Goal: Task Accomplishment & Management: Manage account settings

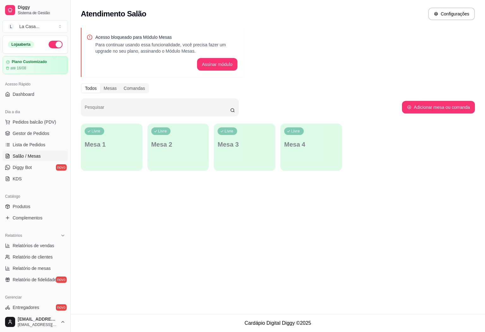
click at [41, 153] on link "Salão / Mesas" at bounding box center [35, 156] width 65 height 10
click at [45, 143] on link "Lista de Pedidos" at bounding box center [35, 145] width 65 height 10
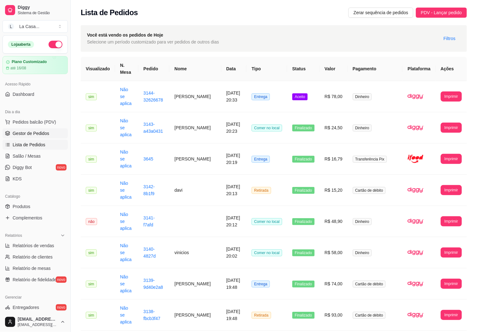
click at [55, 138] on link "Gestor de Pedidos" at bounding box center [35, 133] width 65 height 10
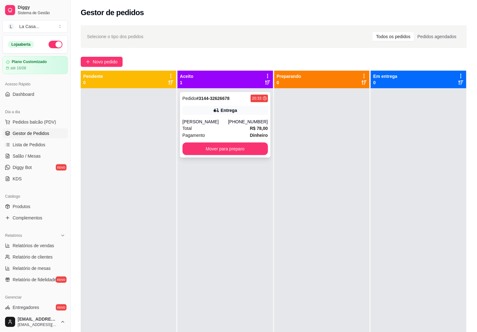
click at [242, 115] on div "Pedido # 3144-32626678 20:33 Entrega [PERSON_NAME] [PHONE_NUMBER] Total R$ 78,0…" at bounding box center [225, 125] width 91 height 66
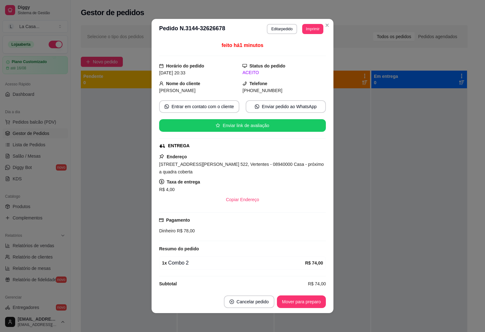
click at [327, 171] on div "feito há 1 minutos Horário do pedido [DATE] 20:33 Status do pedido ACEITO Nome …" at bounding box center [242, 164] width 182 height 251
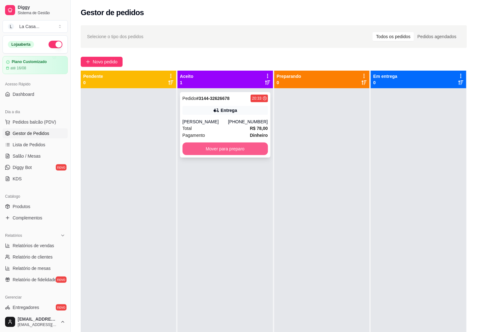
click at [238, 150] on button "Mover para preparo" at bounding box center [225, 149] width 85 height 13
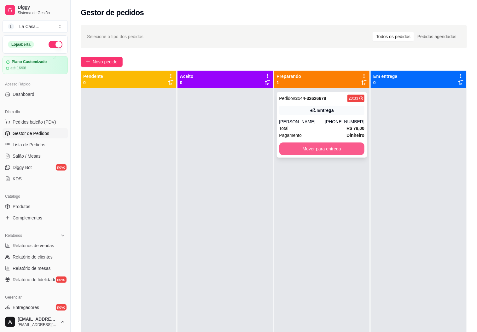
click at [300, 146] on button "Mover para entrega" at bounding box center [321, 149] width 85 height 13
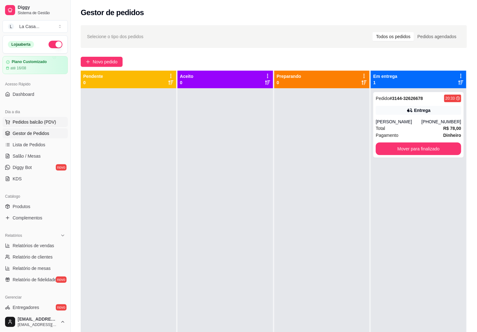
click at [60, 120] on button "Pedidos balcão (PDV)" at bounding box center [35, 122] width 65 height 10
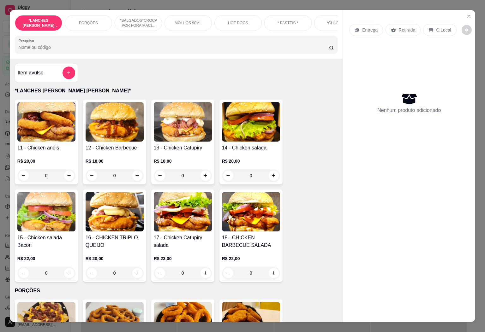
click at [132, 174] on button "increase-product-quantity" at bounding box center [137, 176] width 10 height 10
type input "1"
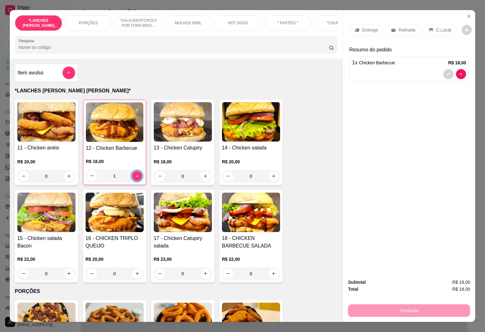
type input "2"
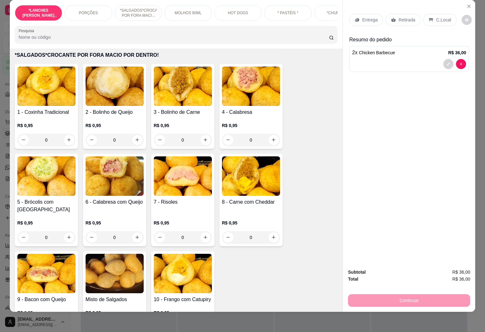
scroll to position [473, 0]
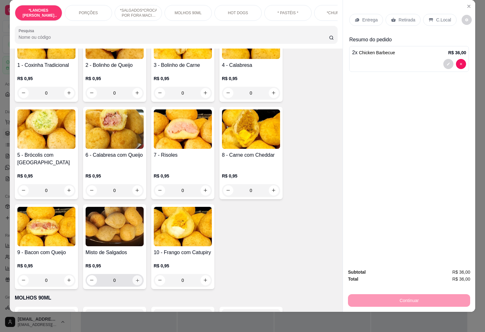
click at [135, 278] on icon "increase-product-quantity" at bounding box center [137, 280] width 5 height 5
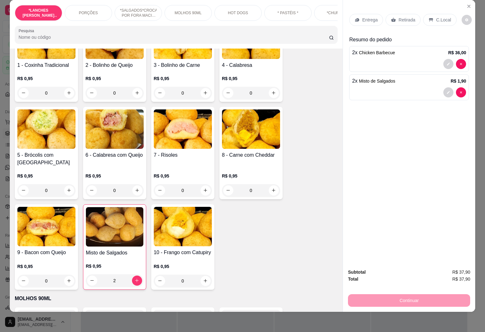
click at [112, 275] on input "2" at bounding box center [114, 280] width 35 height 13
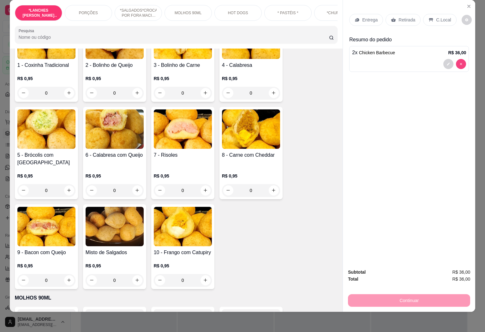
type input "0"
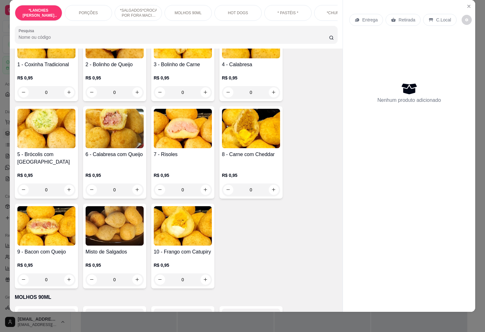
scroll to position [472, 0]
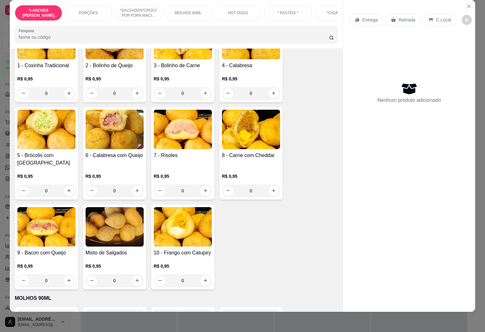
click at [120, 275] on input "0" at bounding box center [114, 280] width 35 height 13
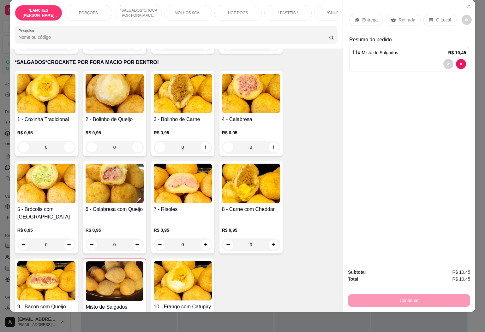
scroll to position [378, 0]
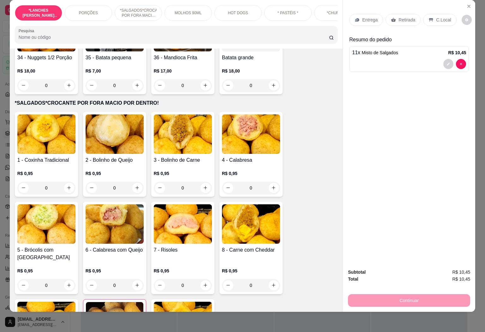
type input "11"
click at [428, 17] on icon at bounding box center [430, 19] width 5 height 5
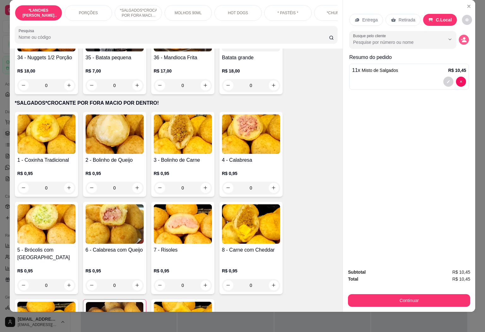
click at [461, 37] on icon "decrease-product-quantity" at bounding box center [464, 40] width 6 height 6
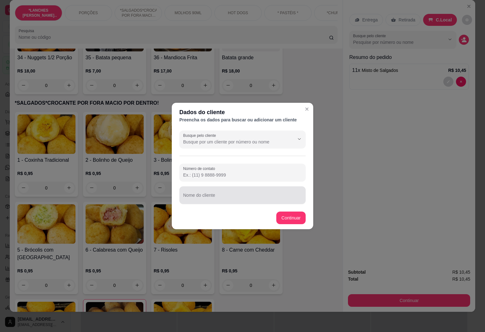
click at [240, 189] on div at bounding box center [242, 195] width 119 height 13
type input "[PERSON_NAME]"
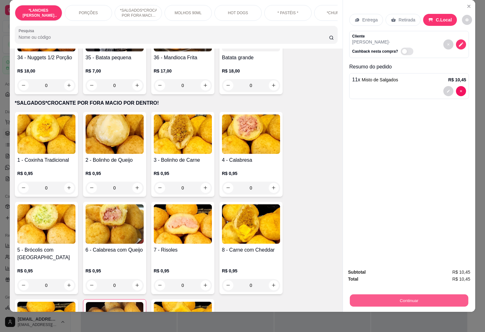
click at [365, 295] on button "Continuar" at bounding box center [409, 301] width 118 height 12
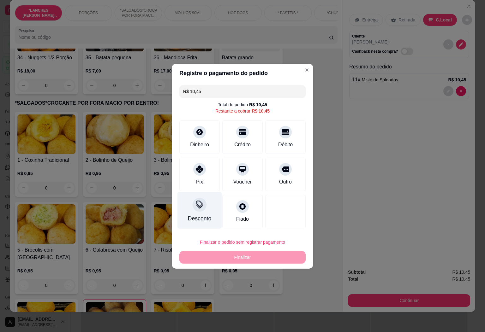
click at [200, 219] on div "Desconto" at bounding box center [199, 219] width 23 height 8
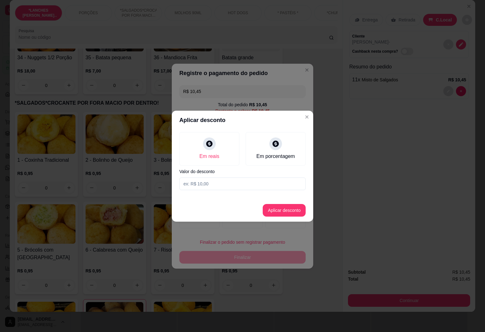
click at [228, 185] on input at bounding box center [242, 184] width 126 height 13
type input "0,45"
click at [281, 211] on button "Aplicar desconto" at bounding box center [283, 210] width 41 height 12
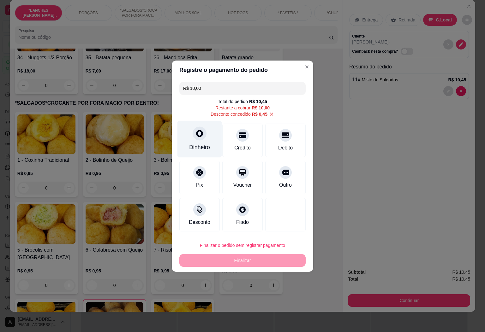
click at [215, 136] on div "Dinheiro" at bounding box center [199, 139] width 44 height 37
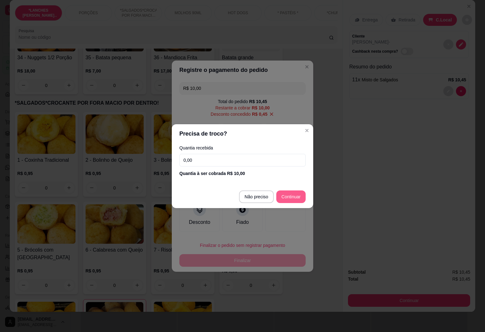
type input "R$ 0,00"
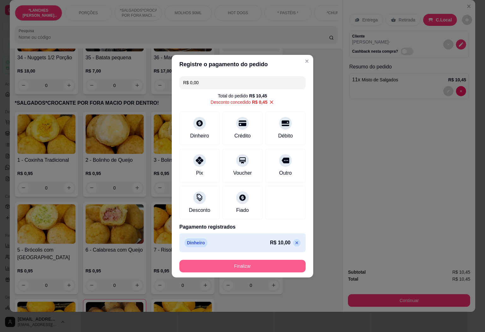
click at [264, 270] on button "Finalizar" at bounding box center [242, 266] width 126 height 13
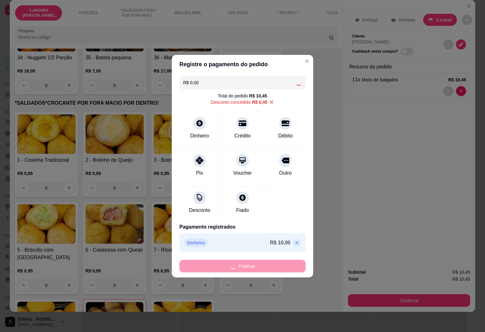
type input "0"
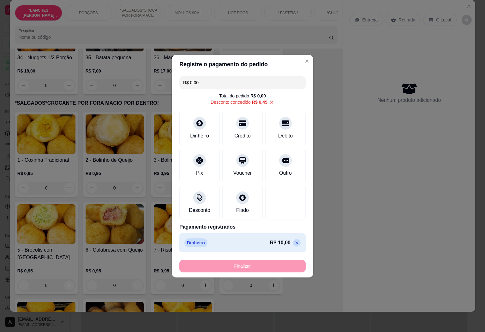
type input "-R$ 10,45"
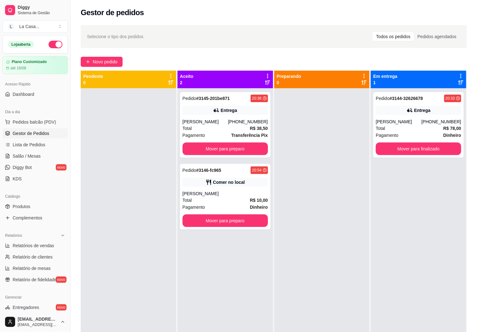
click at [45, 117] on div "Dia a dia" at bounding box center [35, 112] width 65 height 10
click at [44, 117] on button "Pedidos balcão (PDV)" at bounding box center [35, 122] width 65 height 10
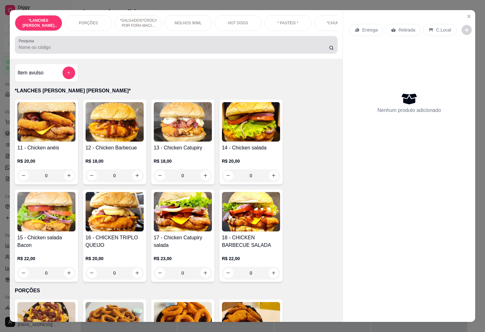
click at [133, 40] on div "Pesquisa" at bounding box center [176, 45] width 323 height 18
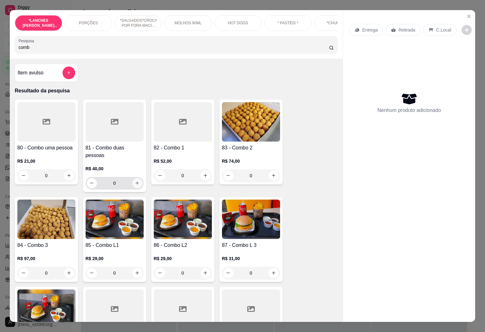
type input "comb"
click at [135, 181] on icon "increase-product-quantity" at bounding box center [137, 183] width 5 height 5
type input "1"
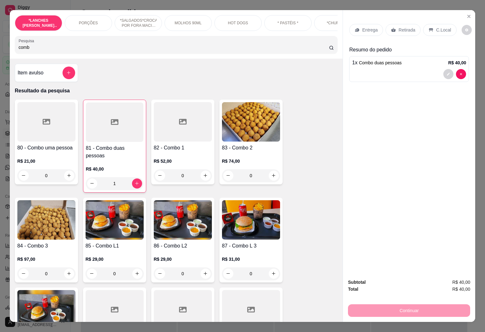
click at [400, 24] on div "Retirada" at bounding box center [402, 30] width 35 height 12
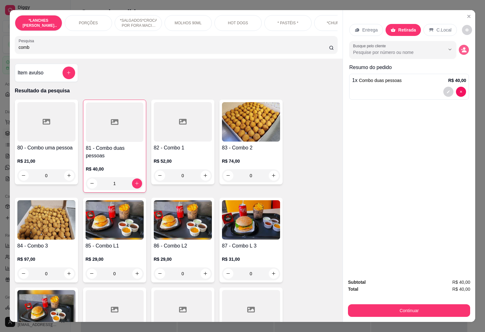
click at [462, 47] on circle "decrease-product-quantity" at bounding box center [463, 48] width 3 height 3
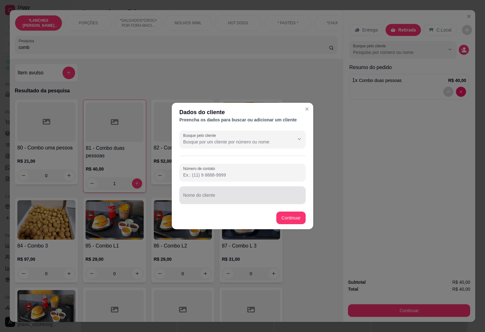
click at [256, 195] on input "Nome do cliente" at bounding box center [242, 198] width 119 height 6
type input "[PERSON_NAME]"
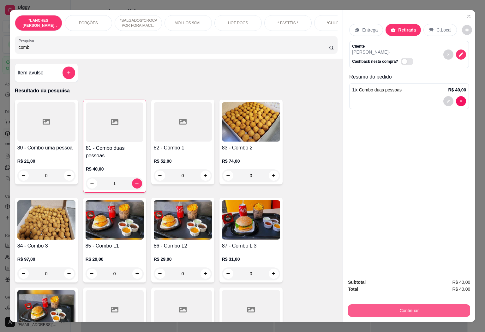
click at [385, 309] on button "Continuar" at bounding box center [409, 310] width 122 height 13
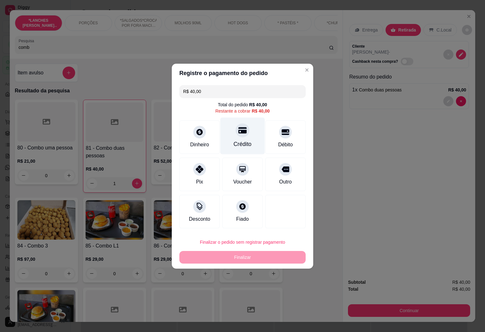
click at [245, 145] on div "Crédito" at bounding box center [242, 144] width 18 height 8
type input "R$ 0,00"
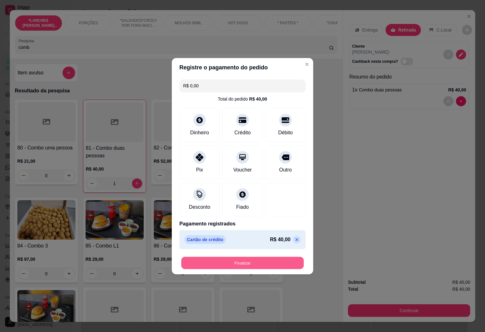
click at [264, 268] on button "Finalizar" at bounding box center [242, 263] width 122 height 12
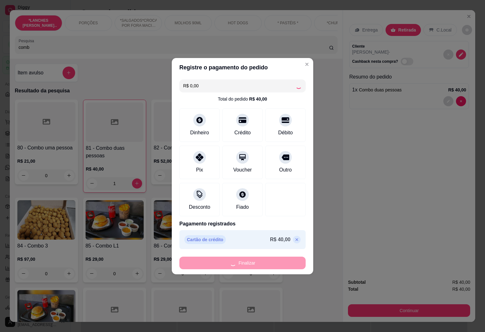
type input "0"
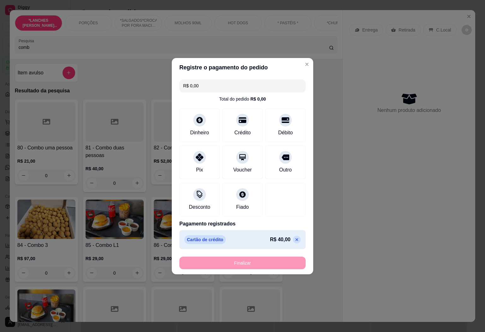
type input "-R$ 40,00"
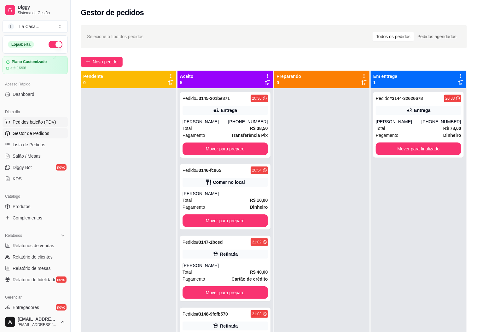
click at [44, 123] on span "Pedidos balcão (PDV)" at bounding box center [35, 122] width 44 height 6
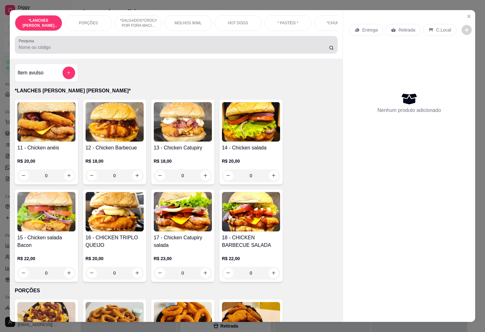
click at [95, 50] on input "Pesquisa" at bounding box center [174, 47] width 310 height 6
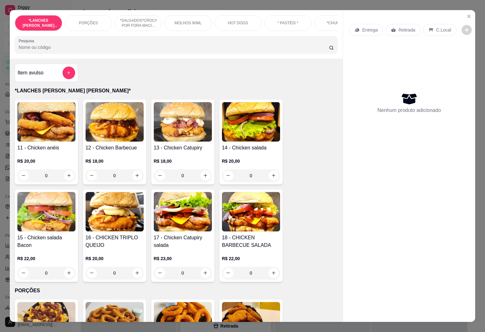
click at [95, 50] on input "Pesquisa" at bounding box center [174, 47] width 310 height 6
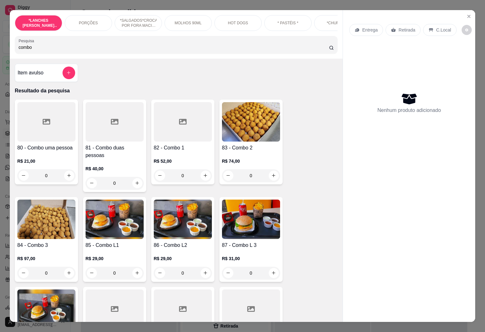
type input "combo"
click at [200, 181] on button "increase-product-quantity" at bounding box center [205, 176] width 10 height 10
type input "1"
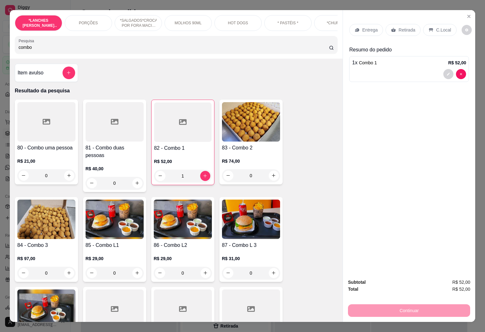
click at [441, 30] on div "C.Local" at bounding box center [439, 30] width 33 height 12
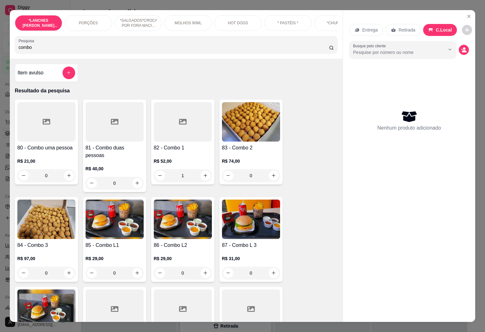
type input "0"
click at [204, 178] on icon "increase-product-quantity" at bounding box center [205, 175] width 5 height 5
type input "1"
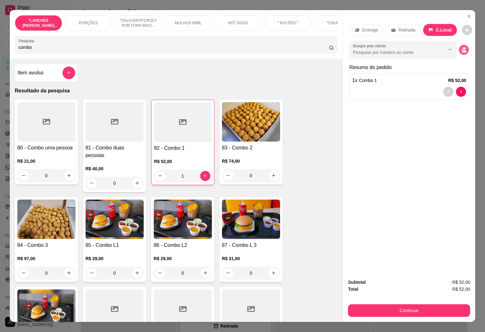
click at [461, 50] on button "decrease-product-quantity" at bounding box center [463, 50] width 10 height 10
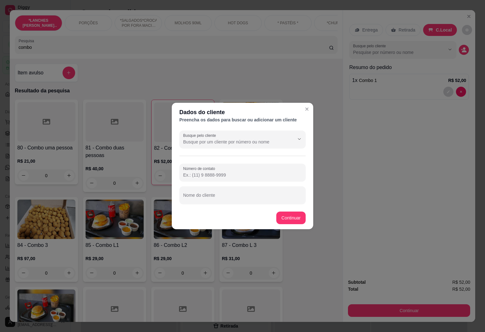
click at [228, 184] on div "Número de contato Nome do cliente" at bounding box center [242, 184] width 126 height 40
click at [228, 189] on div at bounding box center [242, 195] width 119 height 13
type input "mesa 3"
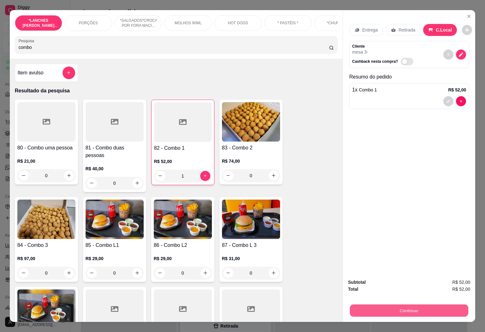
click at [367, 305] on button "Continuar" at bounding box center [409, 311] width 118 height 12
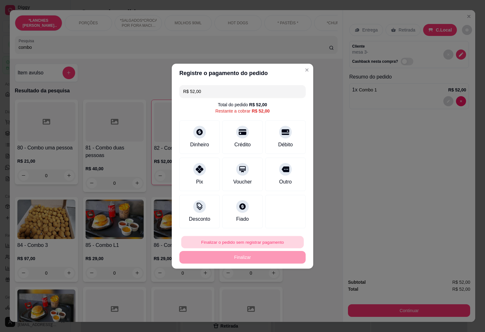
click at [274, 246] on button "Finalizar o pedido sem registrar pagamento" at bounding box center [242, 242] width 122 height 12
click at [284, 296] on button "Confirmar" at bounding box center [280, 296] width 24 height 10
type input "0"
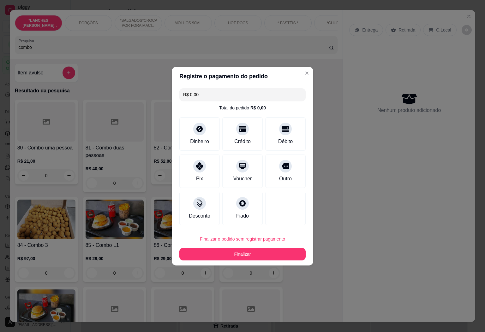
type input "R$ 0,00"
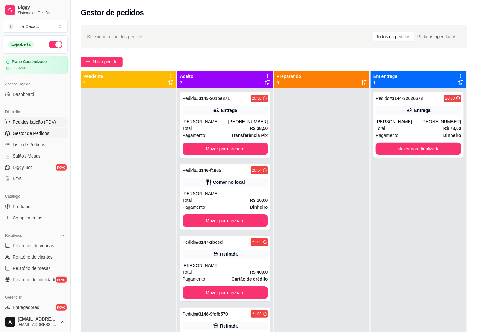
click at [42, 125] on span "Pedidos balcão (PDV)" at bounding box center [35, 122] width 44 height 6
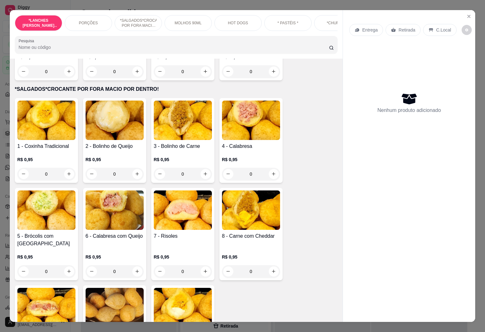
scroll to position [379, 0]
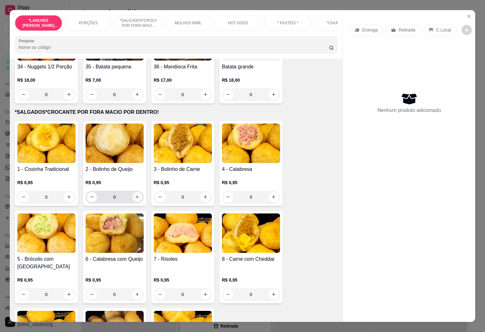
click at [133, 203] on div "0" at bounding box center [115, 197] width 56 height 13
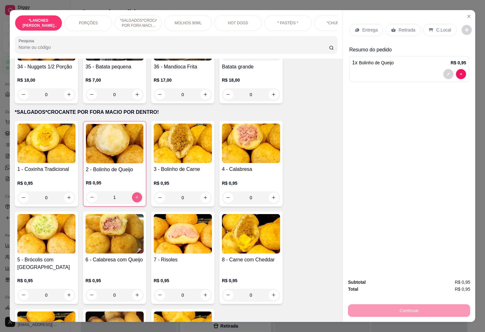
click at [133, 203] on button "increase-product-quantity" at bounding box center [137, 197] width 10 height 10
type input "3"
click at [203, 293] on icon "increase-product-quantity" at bounding box center [205, 295] width 5 height 5
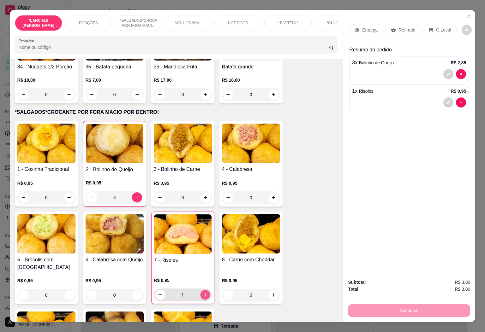
click at [202, 290] on button "increase-product-quantity" at bounding box center [205, 295] width 10 height 10
click at [203, 292] on icon "increase-product-quantity" at bounding box center [205, 294] width 5 height 5
type input "0"
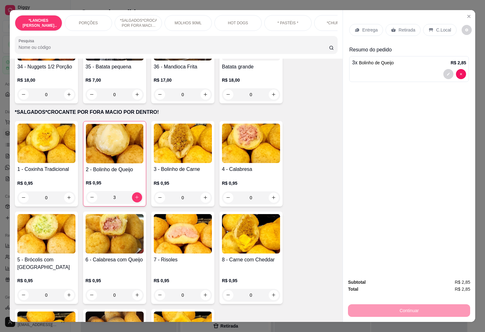
click at [451, 74] on div at bounding box center [454, 74] width 23 height 10
type input "0"
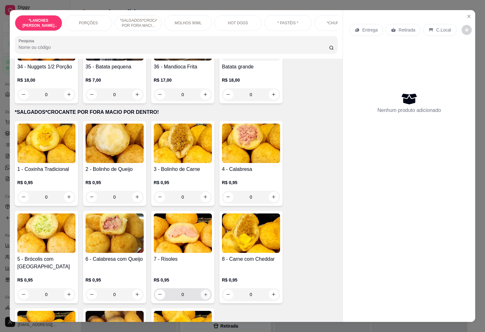
click at [203, 294] on button "increase-product-quantity" at bounding box center [205, 295] width 10 height 10
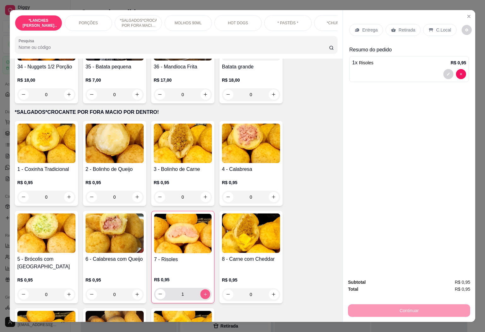
click at [203, 293] on button "increase-product-quantity" at bounding box center [205, 294] width 10 height 10
click at [203, 293] on icon "increase-product-quantity" at bounding box center [205, 294] width 5 height 5
type input "5"
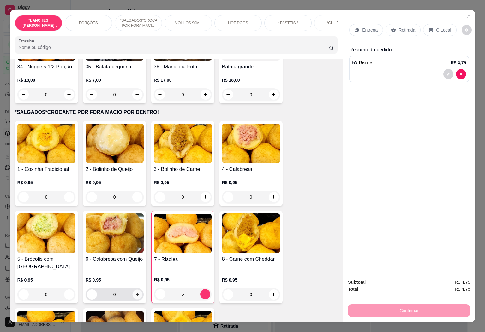
click at [135, 292] on icon "increase-product-quantity" at bounding box center [137, 294] width 5 height 5
click at [134, 292] on icon "increase-product-quantity" at bounding box center [136, 294] width 5 height 5
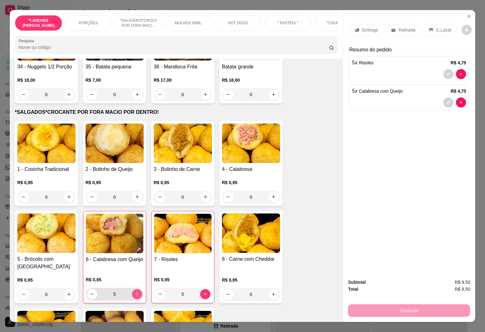
click at [134, 292] on icon "increase-product-quantity" at bounding box center [136, 294] width 5 height 5
type input "6"
click at [440, 27] on p "C.Local" at bounding box center [443, 30] width 15 height 6
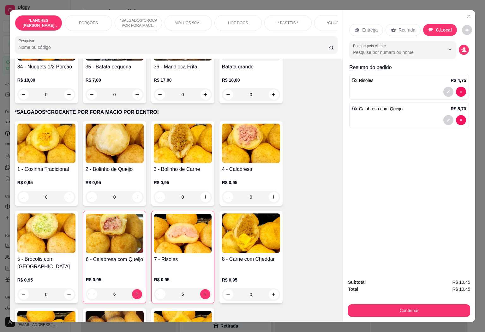
click at [395, 314] on div "Subtotal R$ 10,45 Total R$ 10,45 Continuar" at bounding box center [409, 298] width 132 height 48
click at [394, 307] on button "Continuar" at bounding box center [409, 310] width 122 height 13
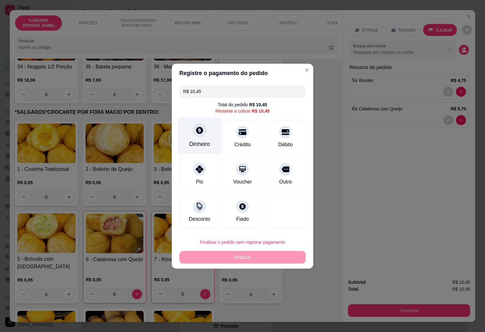
click at [197, 133] on icon at bounding box center [199, 130] width 8 height 8
click at [194, 135] on div at bounding box center [199, 130] width 14 height 14
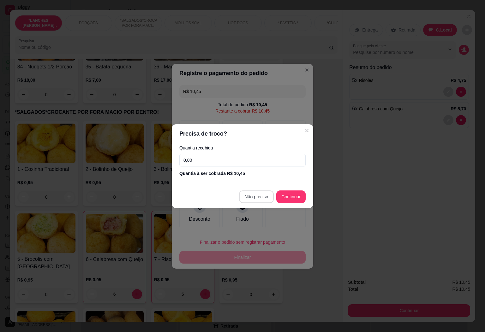
type input "R$ 0,00"
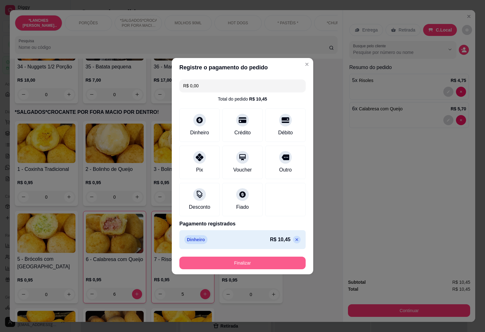
click at [273, 266] on button "Finalizar" at bounding box center [242, 263] width 126 height 13
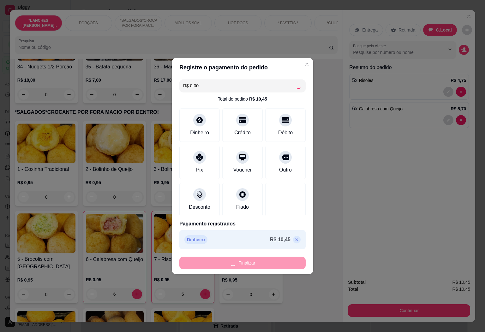
type input "0"
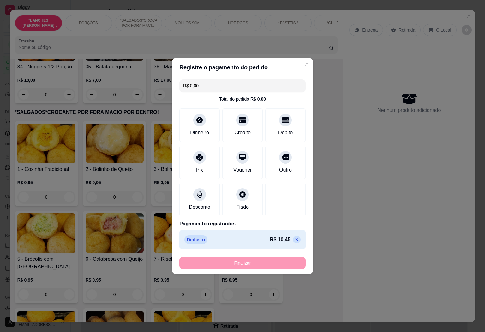
type input "-R$ 10,45"
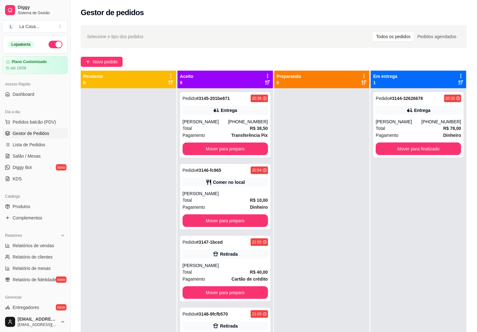
click at [33, 107] on div "Dia a dia Pedidos balcão (PDV) Gestor de Pedidos Lista de Pedidos Salão / Mesas…" at bounding box center [35, 145] width 70 height 82
click at [37, 117] on button "Pedidos balcão (PDV)" at bounding box center [35, 122] width 65 height 10
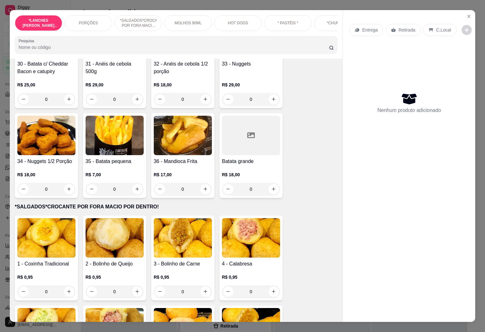
scroll to position [379, 0]
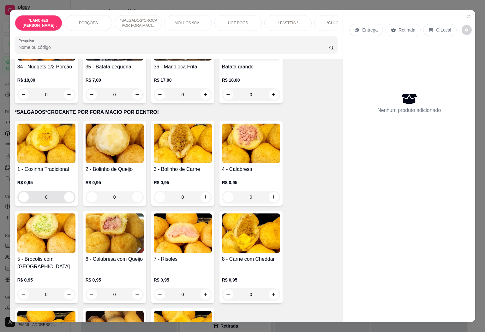
click at [55, 203] on input "0" at bounding box center [46, 197] width 35 height 13
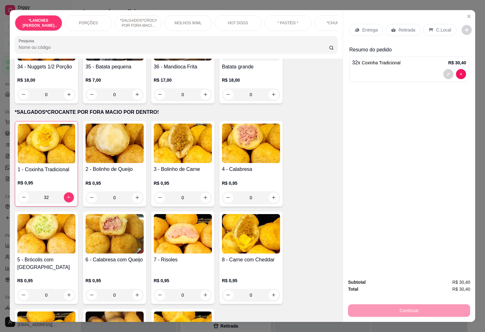
type input "32"
click at [408, 28] on p "Retirada" at bounding box center [406, 30] width 17 height 6
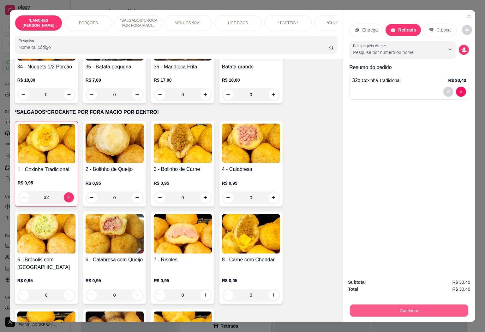
click at [424, 306] on button "Continuar" at bounding box center [409, 311] width 118 height 12
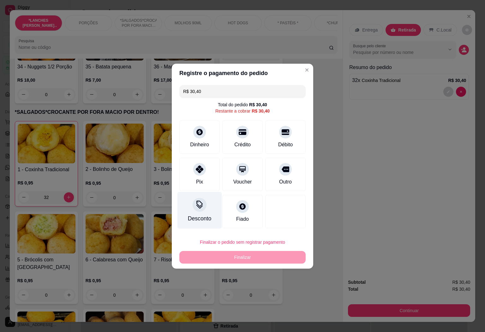
click at [204, 211] on div "Desconto" at bounding box center [199, 210] width 44 height 37
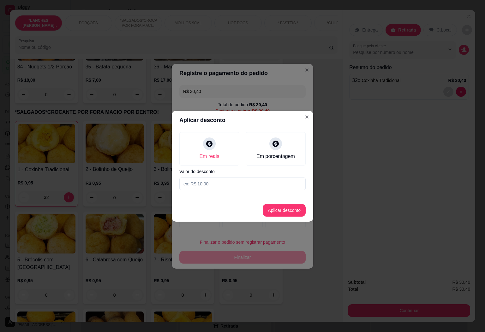
click at [288, 184] on input at bounding box center [242, 184] width 126 height 13
type input "0,40"
click at [286, 210] on button "Aplicar desconto" at bounding box center [283, 210] width 41 height 12
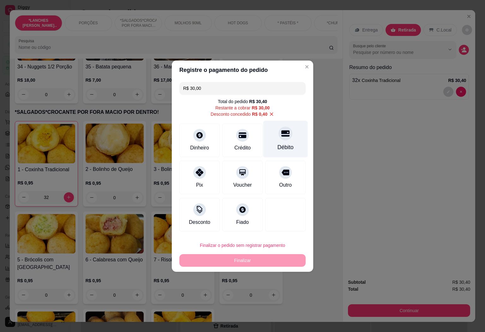
click at [279, 140] on div "Débito" at bounding box center [285, 139] width 44 height 37
type input "R$ 0,00"
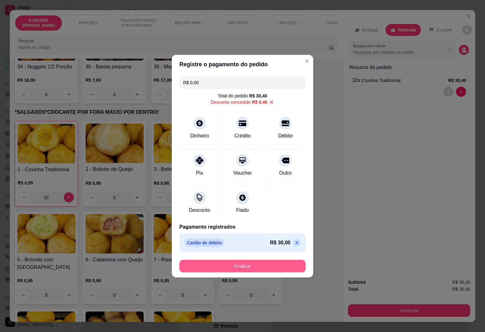
click at [267, 265] on button "Finalizar" at bounding box center [242, 266] width 126 height 13
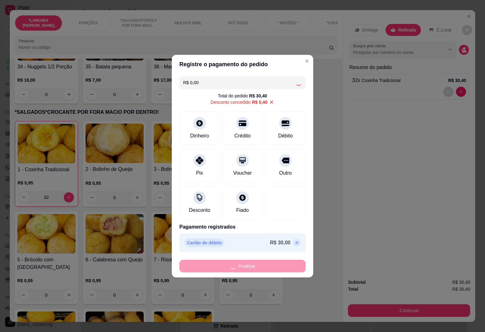
type input "0"
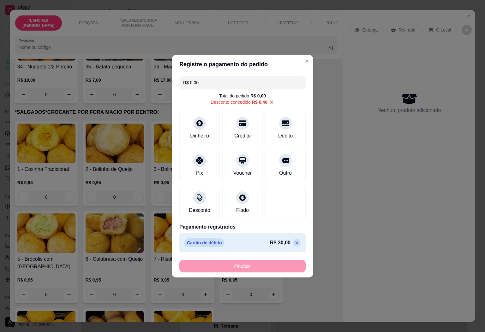
type input "-R$ 30,40"
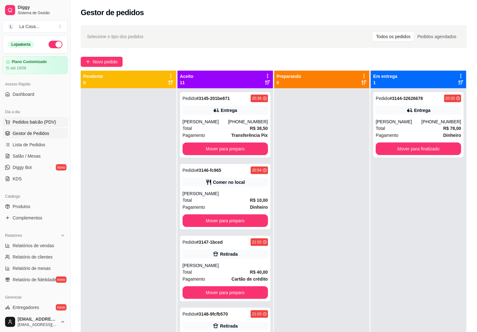
click at [37, 127] on button "Pedidos balcão (PDV)" at bounding box center [35, 122] width 65 height 10
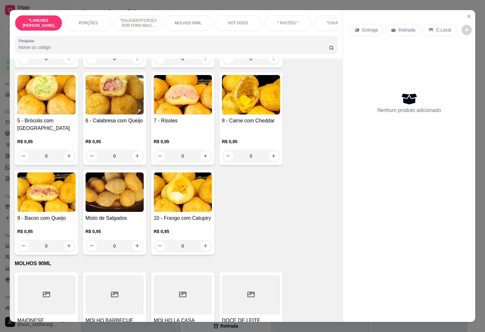
scroll to position [520, 0]
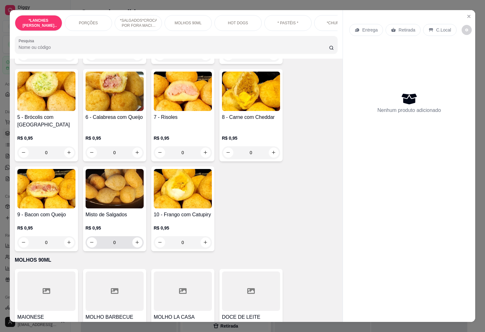
click at [114, 241] on input "0" at bounding box center [114, 242] width 35 height 13
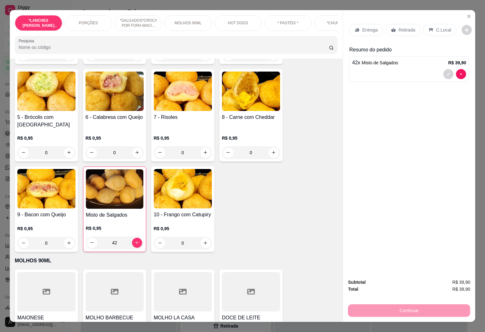
type input "42"
click at [438, 71] on div at bounding box center [409, 74] width 114 height 10
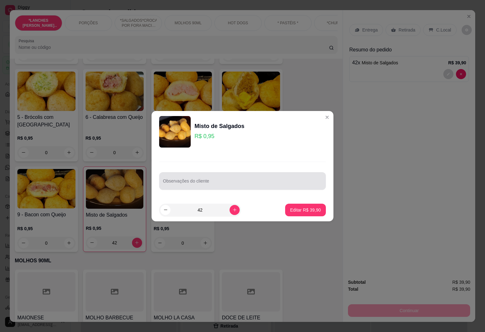
click at [294, 176] on div at bounding box center [242, 181] width 159 height 13
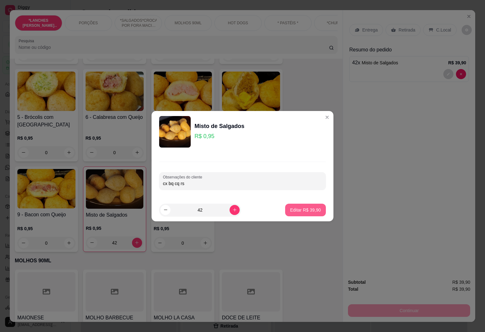
type input "cx bq cq rs"
click at [304, 216] on button "Editar R$ 39,90" at bounding box center [305, 210] width 41 height 13
type input "0"
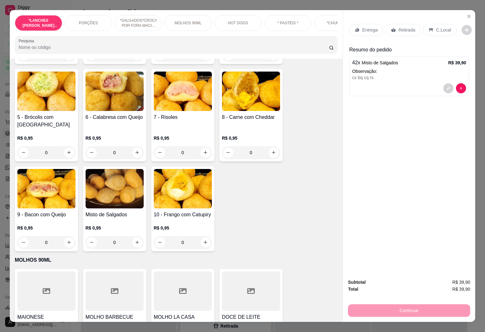
click at [403, 27] on p "Retirada" at bounding box center [406, 30] width 17 height 6
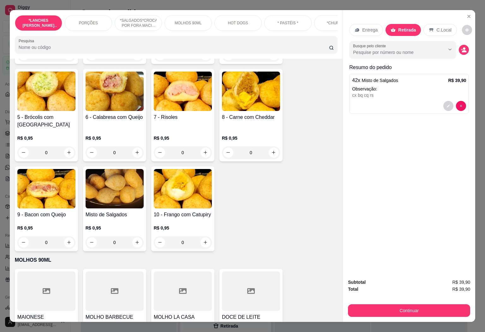
click at [465, 49] on div "Entrega Retirada C.Local Busque pelo cliente Resumo do pedido 42 x Misto de Sal…" at bounding box center [409, 142] width 132 height 264
click at [462, 50] on icon "decrease-product-quantity" at bounding box center [464, 51] width 5 height 2
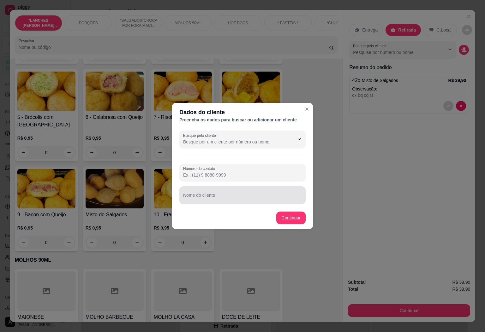
click at [261, 193] on div at bounding box center [242, 195] width 119 height 13
type input "josenar"
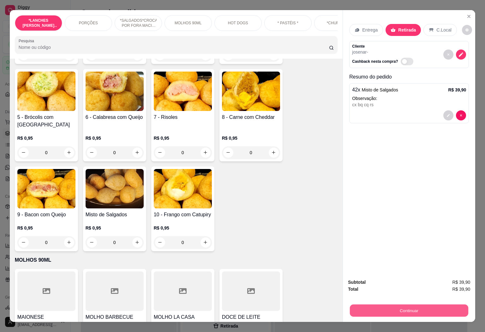
click at [366, 305] on button "Continuar" at bounding box center [409, 311] width 118 height 12
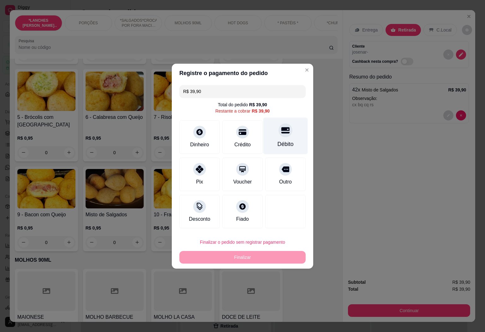
click at [294, 138] on div "Débito" at bounding box center [285, 135] width 44 height 37
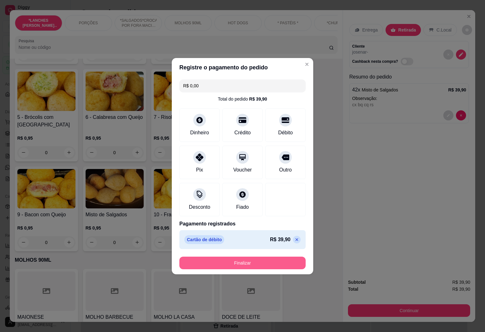
click at [277, 262] on button "Finalizar" at bounding box center [242, 263] width 126 height 13
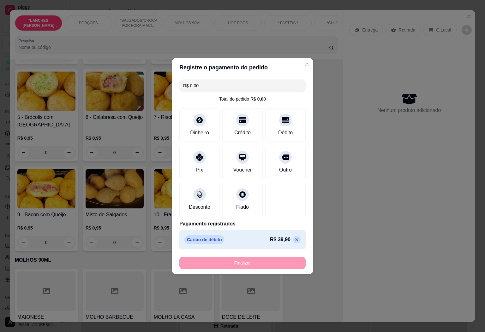
type input "-R$ 39,90"
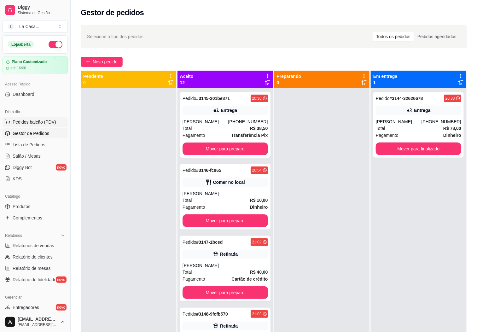
click at [46, 119] on span "Pedidos balcão (PDV)" at bounding box center [35, 122] width 44 height 6
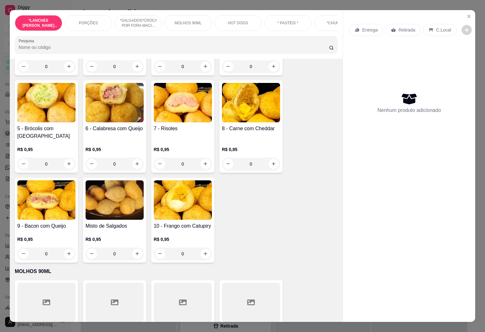
scroll to position [520, 0]
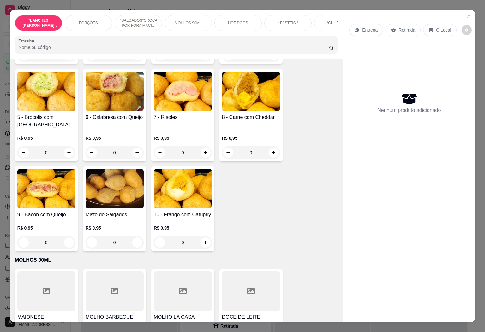
click at [124, 238] on input "0" at bounding box center [114, 242] width 35 height 13
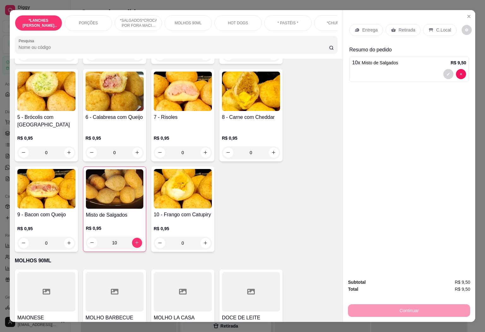
type input "10"
click at [405, 27] on p "Retirada" at bounding box center [406, 30] width 17 height 6
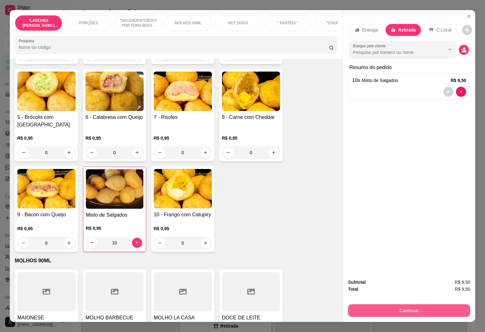
click at [414, 303] on div "Continuar" at bounding box center [409, 310] width 122 height 14
click at [415, 308] on button "Continuar" at bounding box center [409, 311] width 118 height 12
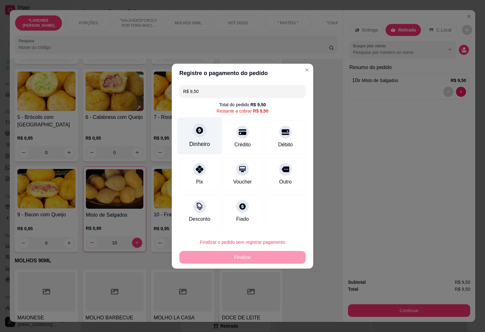
click at [195, 146] on div "Dinheiro" at bounding box center [199, 144] width 21 height 8
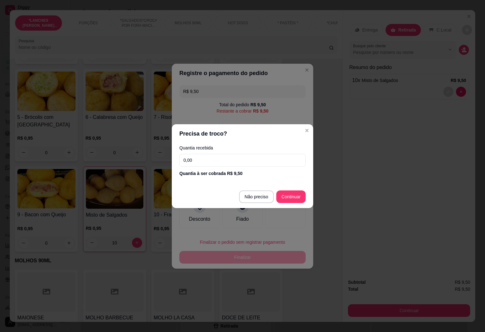
click at [216, 156] on input "0,00" at bounding box center [242, 160] width 126 height 13
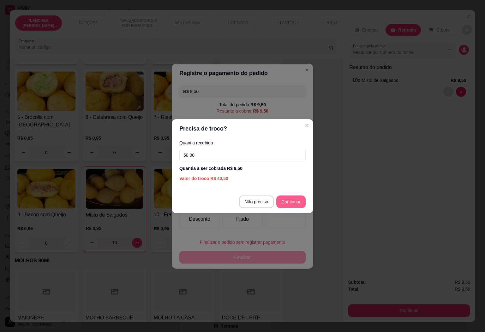
type input "50,00"
type input "R$ 0,00"
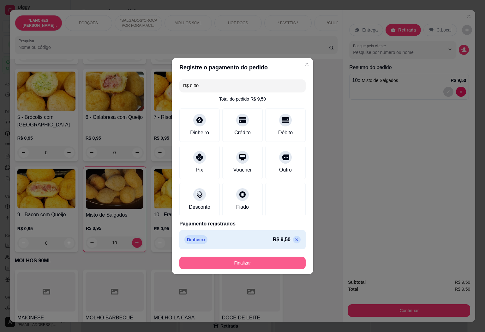
click at [270, 257] on button "Finalizar" at bounding box center [242, 263] width 126 height 13
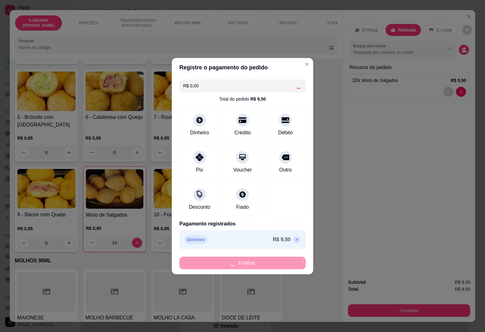
type input "0"
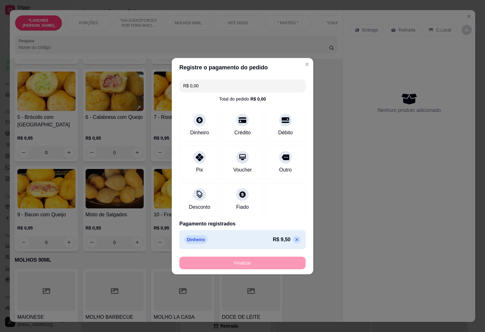
type input "-R$ 9,50"
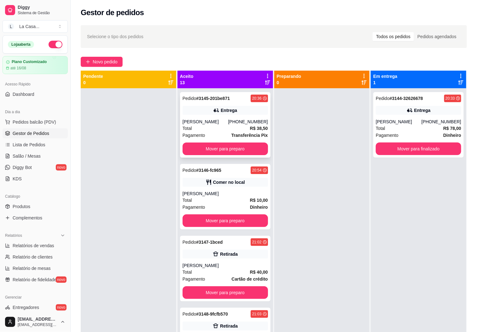
click at [228, 142] on div "Pedido # 3145-201be871 20:36 Entrega [PERSON_NAME] [PHONE_NUMBER] Total R$ 38,5…" at bounding box center [225, 125] width 91 height 66
click at [42, 115] on div "Dia a dia" at bounding box center [35, 112] width 65 height 10
click at [43, 116] on div "Dia a dia" at bounding box center [35, 112] width 65 height 10
click at [54, 121] on span "Pedidos balcão (PDV)" at bounding box center [35, 122] width 44 height 6
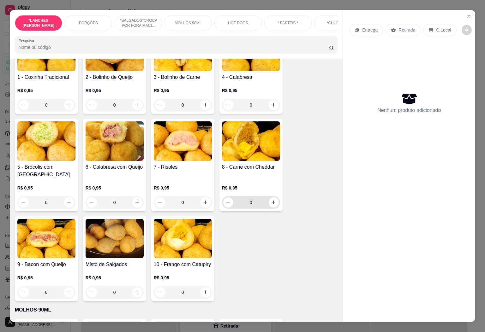
scroll to position [473, 0]
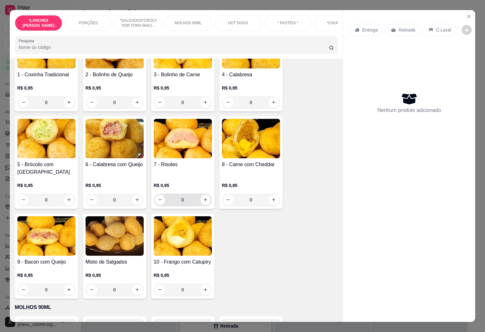
click at [188, 194] on input "0" at bounding box center [182, 200] width 35 height 13
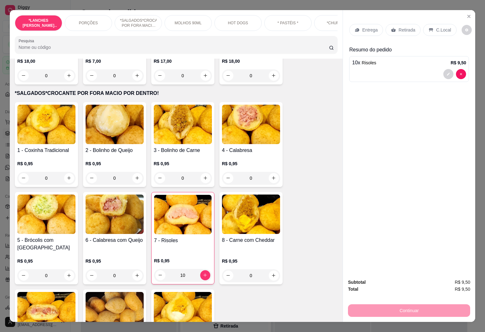
scroll to position [379, 0]
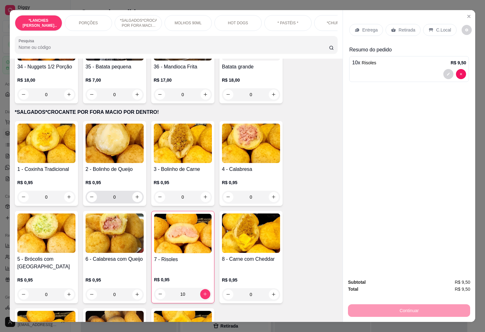
type input "10"
click at [117, 200] on input "0" at bounding box center [114, 197] width 35 height 13
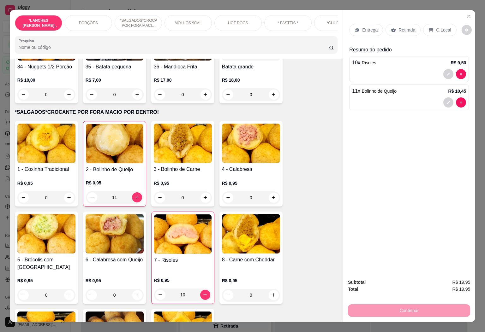
type input "11"
click at [399, 27] on p "Retirada" at bounding box center [406, 30] width 17 height 6
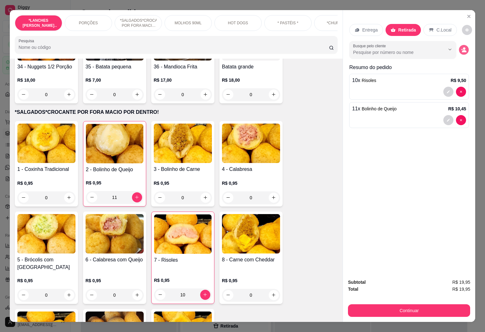
click at [461, 47] on icon "decrease-product-quantity" at bounding box center [463, 49] width 5 height 5
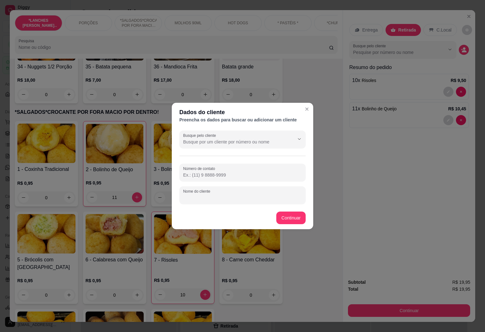
click at [233, 195] on input "Nome do cliente" at bounding box center [242, 198] width 119 height 6
type input "kerolyn"
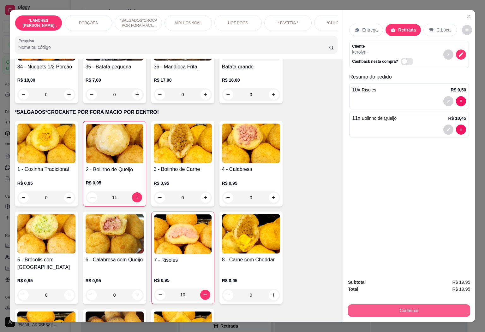
click at [407, 311] on button "Continuar" at bounding box center [409, 310] width 122 height 13
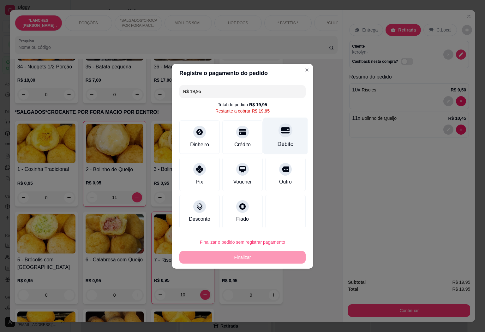
click at [277, 141] on div "Débito" at bounding box center [285, 144] width 16 height 8
type input "R$ 0,00"
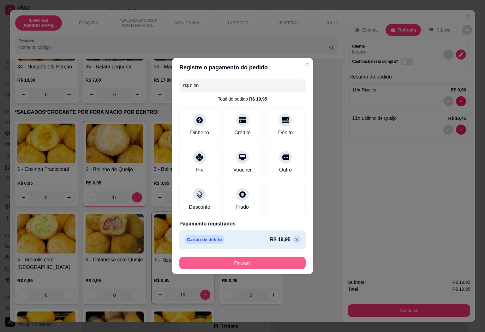
click at [268, 264] on button "Finalizar" at bounding box center [242, 263] width 126 height 13
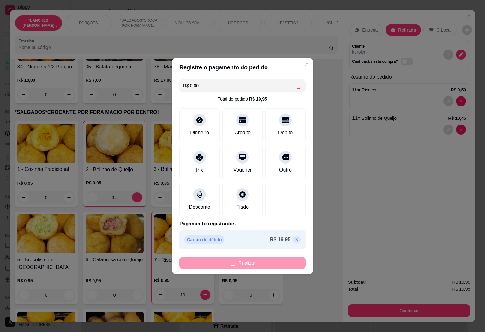
type input "0"
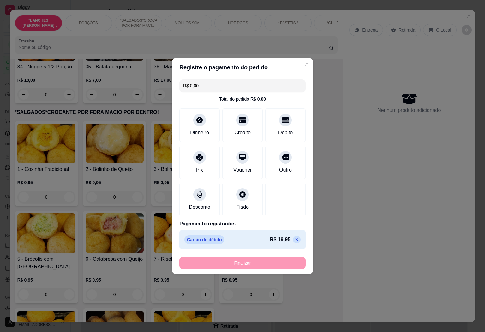
type input "-R$ 19,95"
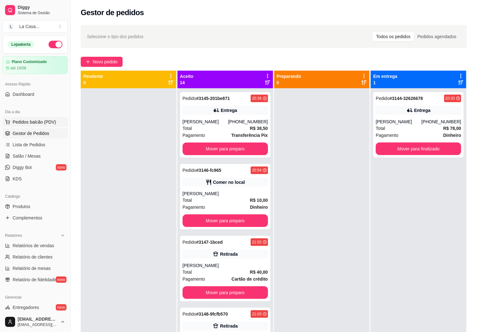
click at [48, 125] on span "Pedidos balcão (PDV)" at bounding box center [35, 122] width 44 height 6
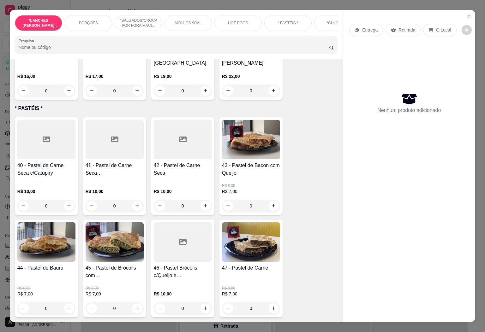
scroll to position [1088, 0]
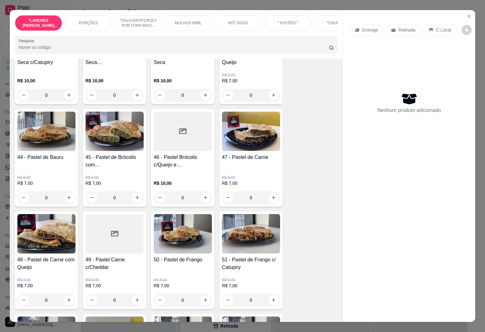
drag, startPoint x: 160, startPoint y: 186, endPoint x: 170, endPoint y: 191, distance: 10.6
click at [168, 191] on div "40 - Pastel de Carne Seca c/Catupiry R$ 10,00 0 41 - Pastel de Carne Seca c/Que…" at bounding box center [176, 305] width 323 height 597
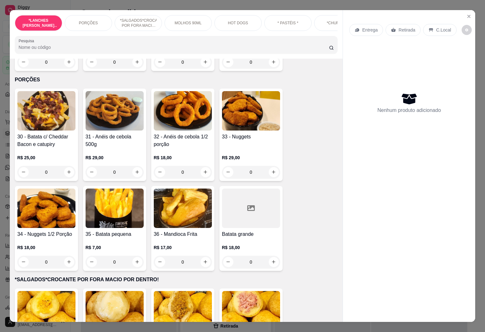
scroll to position [189, 0]
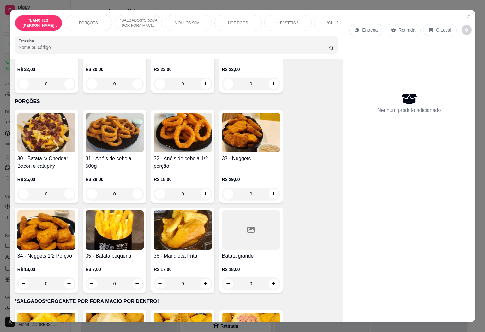
drag, startPoint x: 177, startPoint y: 190, endPoint x: 109, endPoint y: 161, distance: 73.6
click at [109, 161] on h4 "31 - Anéis de cebola 500g" at bounding box center [114, 162] width 58 height 15
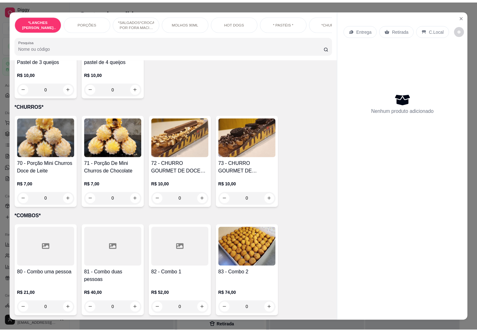
scroll to position [1751, 0]
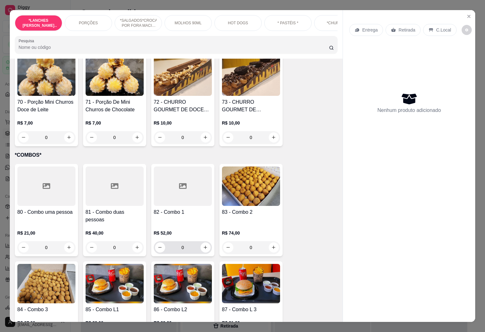
click at [201, 241] on div "0" at bounding box center [183, 247] width 56 height 13
click at [200, 243] on button "increase-product-quantity" at bounding box center [205, 248] width 10 height 10
type input "1"
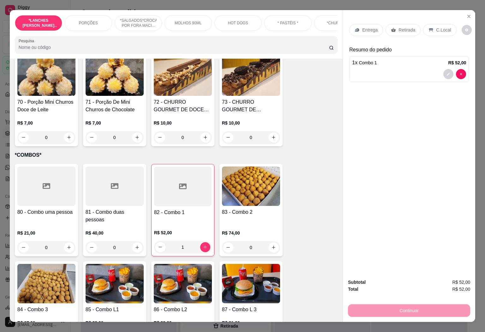
click at [406, 27] on p "Retirada" at bounding box center [406, 30] width 17 height 6
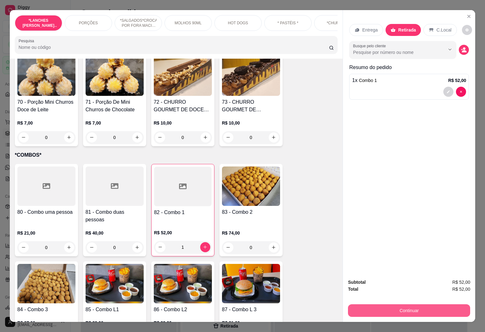
click at [413, 304] on button "Continuar" at bounding box center [409, 310] width 122 height 13
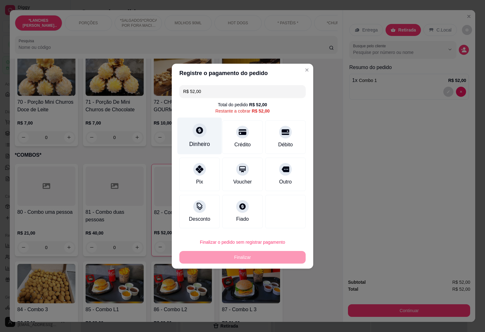
click at [201, 127] on icon at bounding box center [199, 130] width 8 height 8
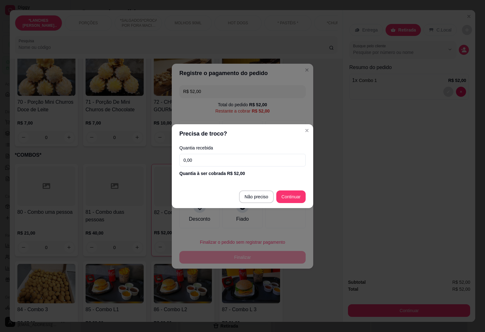
click at [216, 156] on input "0,00" at bounding box center [242, 160] width 126 height 13
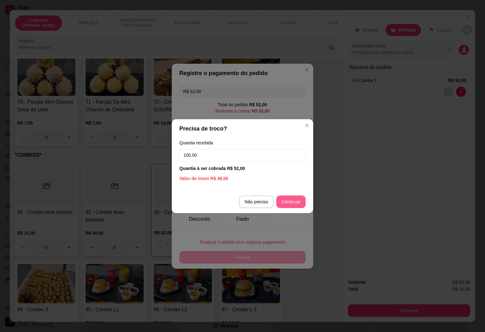
type input "100,00"
type input "R$ 0,00"
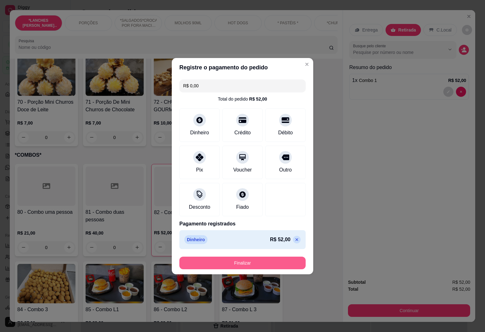
click at [280, 263] on button "Finalizar" at bounding box center [242, 263] width 126 height 13
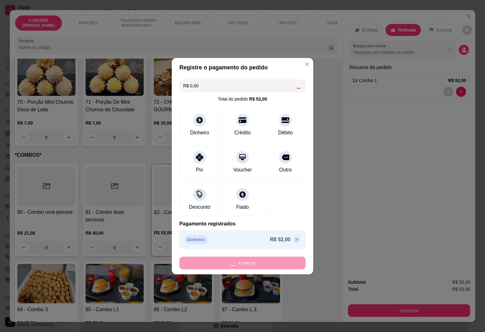
type input "0"
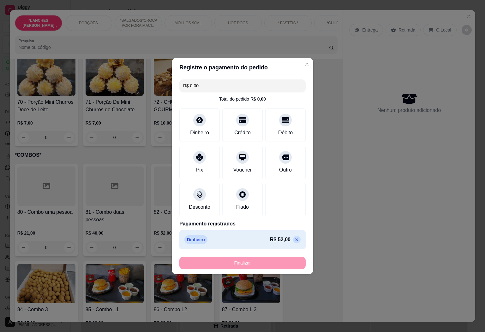
type input "-R$ 52,00"
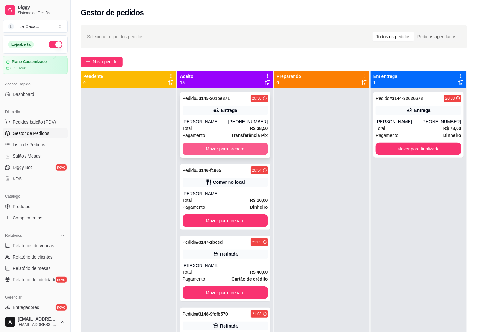
click at [234, 150] on button "Mover para preparo" at bounding box center [225, 149] width 85 height 13
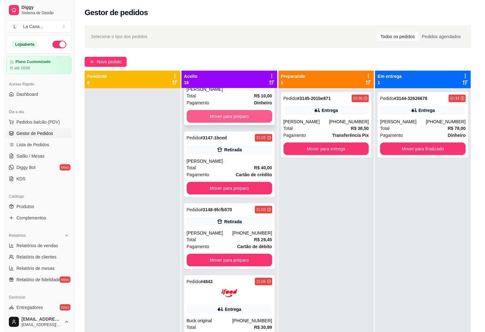
scroll to position [47, 0]
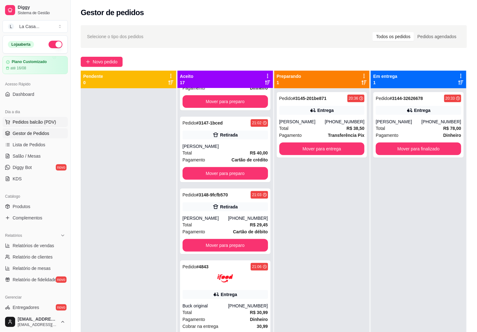
click at [44, 127] on button "Pedidos balcão (PDV)" at bounding box center [35, 122] width 65 height 10
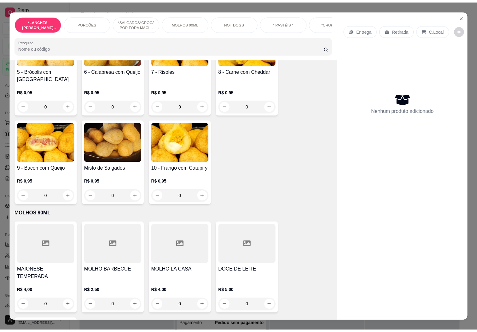
scroll to position [568, 0]
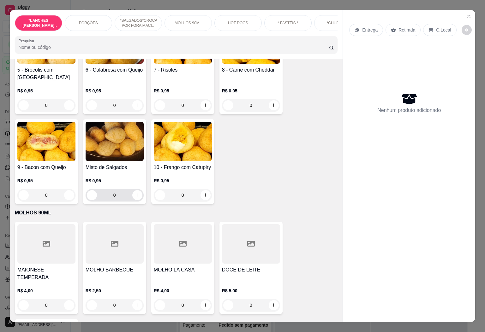
click at [124, 191] on input "0" at bounding box center [114, 195] width 35 height 13
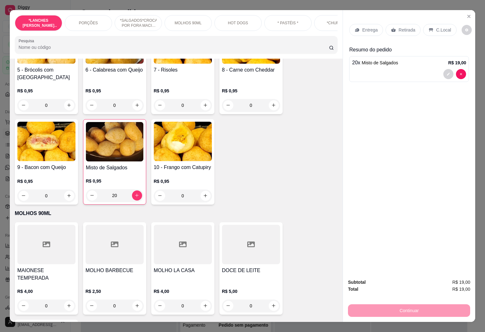
click at [134, 193] on icon "increase-product-quantity" at bounding box center [136, 195] width 5 height 5
type input "21"
click at [443, 73] on button "decrease-product-quantity" at bounding box center [448, 74] width 10 height 10
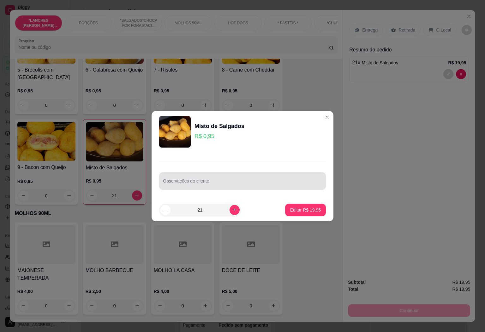
click at [243, 175] on div at bounding box center [242, 181] width 159 height 13
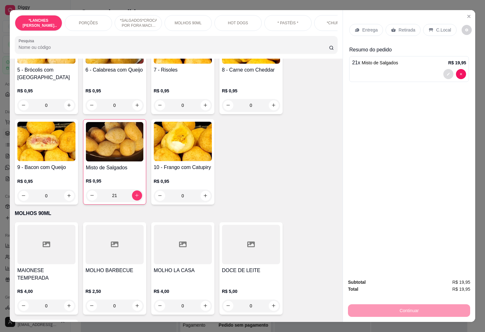
click at [446, 72] on icon "decrease-product-quantity" at bounding box center [448, 74] width 4 height 4
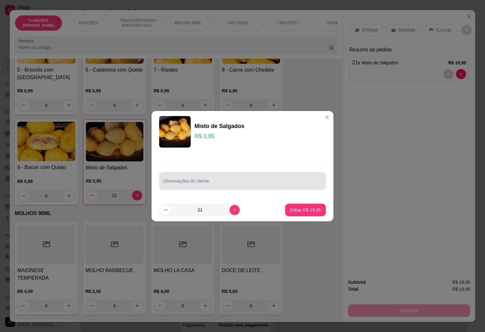
click at [286, 176] on div at bounding box center [242, 181] width 159 height 13
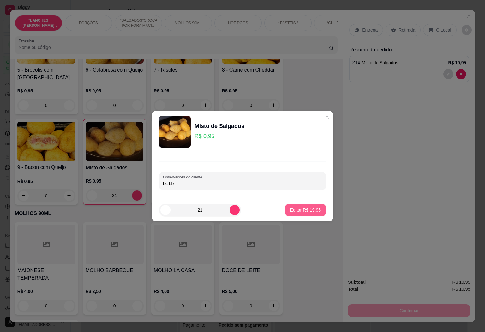
type input "bc bb"
click at [317, 205] on button "Editar R$ 19,95" at bounding box center [305, 210] width 41 height 13
type input "0"
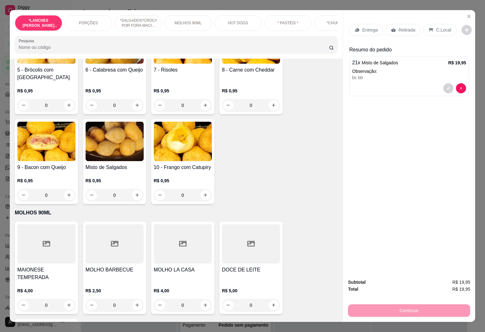
click at [429, 29] on icon at bounding box center [430, 29] width 5 height 5
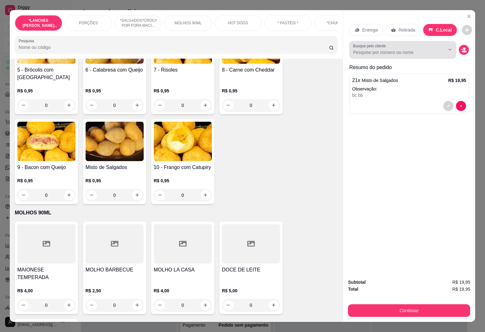
click at [450, 44] on div at bounding box center [444, 50] width 20 height 12
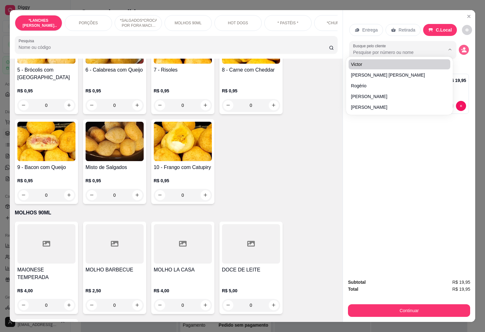
click at [462, 50] on icon "decrease-product-quantity" at bounding box center [464, 51] width 5 height 2
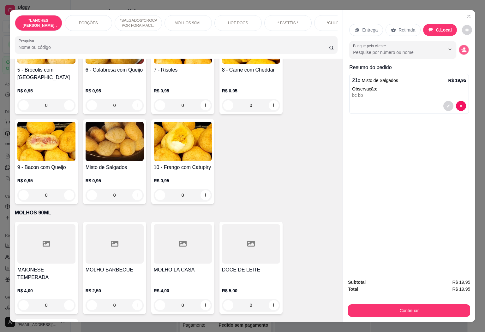
click at [462, 50] on icon "decrease-product-quantity" at bounding box center [464, 51] width 4 height 2
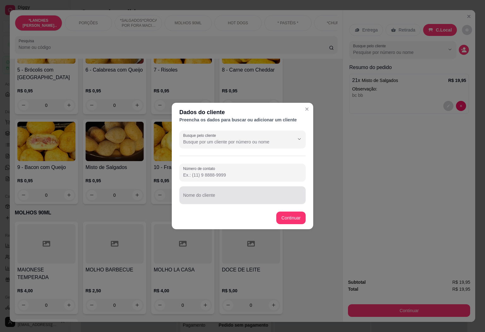
click at [262, 199] on input "Nome do cliente" at bounding box center [242, 198] width 119 height 6
type input "mesa 3"
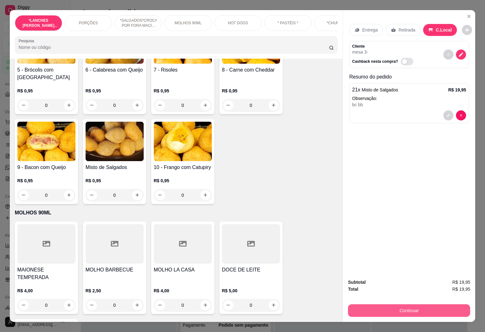
click at [390, 311] on button "Continuar" at bounding box center [409, 310] width 122 height 13
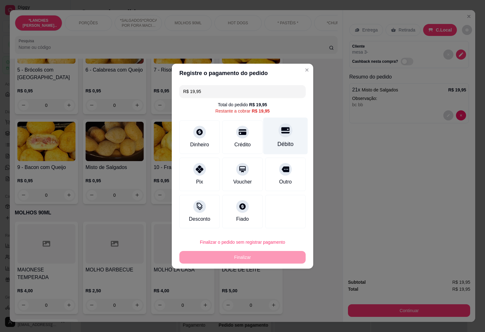
click at [283, 133] on icon at bounding box center [285, 130] width 8 height 8
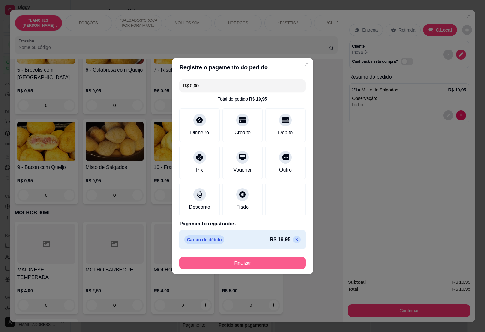
click at [272, 263] on button "Finalizar" at bounding box center [242, 263] width 126 height 13
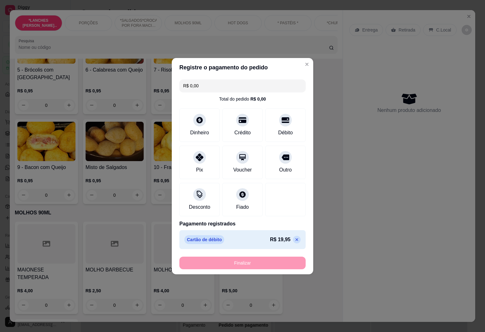
type input "-R$ 19,95"
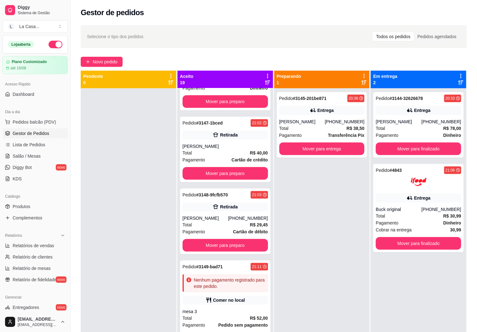
click at [265, 78] on icon at bounding box center [268, 76] width 6 height 6
click at [256, 101] on span "Com essa opção você tem a opção de mover todos os pedidos que estão em uma etap…" at bounding box center [225, 95] width 75 height 12
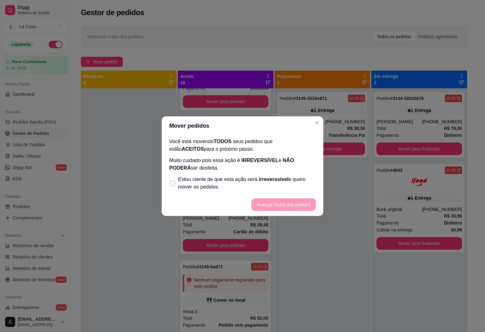
click at [173, 188] on label "Estou ciente de que esta ação será irreverssível e quero mover os pedidos." at bounding box center [242, 183] width 151 height 20
click at [173, 188] on input "Estou ciente de que esta ação será irreverssível e quero mover os pedidos." at bounding box center [171, 186] width 4 height 4
checkbox input "true"
click at [296, 205] on button "Avançar status dos pedidos" at bounding box center [283, 204] width 64 height 13
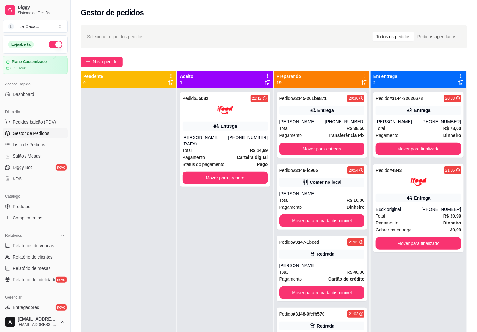
click at [362, 77] on icon at bounding box center [365, 76] width 6 height 6
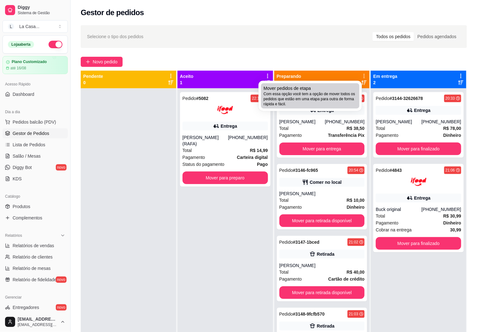
click at [343, 96] on span "Com essa opção você tem a opção de mover todos os pedidos que estão em uma etap…" at bounding box center [310, 98] width 93 height 15
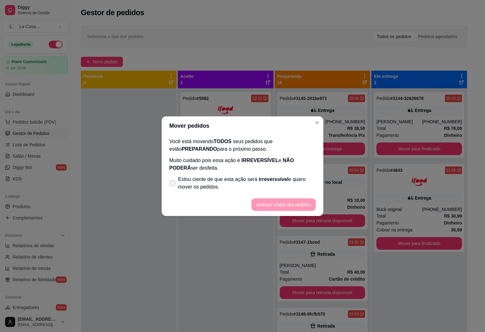
click at [172, 184] on icon at bounding box center [172, 183] width 5 height 4
click at [172, 184] on input "Estou ciente de que esta ação será irreverssível e quero mover os pedidos." at bounding box center [171, 186] width 4 height 4
checkbox input "true"
click at [282, 202] on button "Avançar status dos pedidos" at bounding box center [283, 204] width 64 height 13
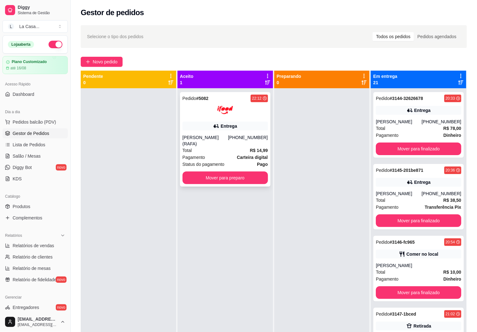
click at [229, 178] on div "Pedido # 5082 22:12 Entrega [PERSON_NAME] (RAFA) [PHONE_NUMBER] Total R$ 14,99 …" at bounding box center [225, 139] width 91 height 95
click at [249, 174] on button "Mover para preparo" at bounding box center [225, 178] width 85 height 13
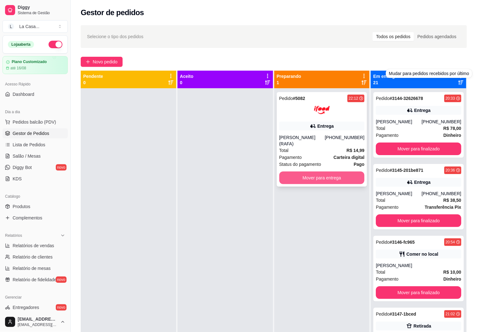
click at [328, 172] on button "Mover para entrega" at bounding box center [321, 178] width 85 height 13
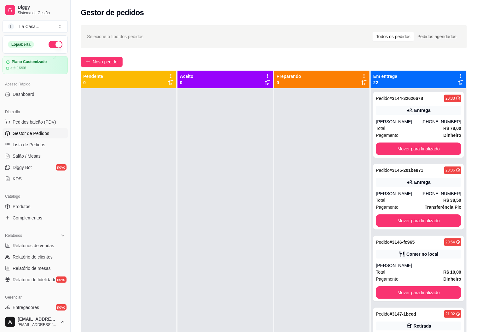
click at [458, 75] on icon at bounding box center [461, 76] width 6 height 6
click at [407, 120] on div "[PERSON_NAME]" at bounding box center [399, 122] width 46 height 6
click at [452, 75] on div "Mudar para pedidos recebidos por último" at bounding box center [429, 74] width 74 height 8
click at [453, 73] on div "Em entrega 22" at bounding box center [419, 80] width 96 height 18
click at [458, 73] on icon at bounding box center [461, 76] width 6 height 6
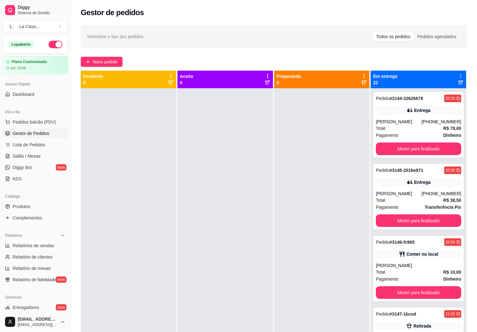
click at [450, 81] on div "Mover pedidos de etapa Com essa opção você tem a opção de mover todos os pedido…" at bounding box center [415, 93] width 83 height 24
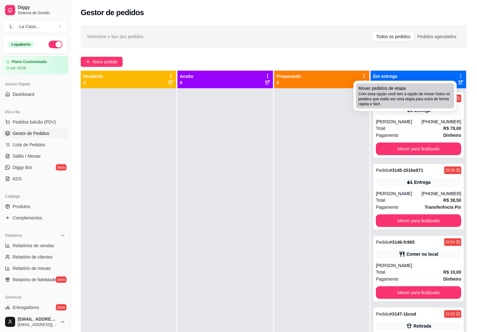
click at [413, 108] on li "Mover pedidos de etapa Com essa opção você tem a opção de mover todos os pedido…" at bounding box center [405, 95] width 98 height 25
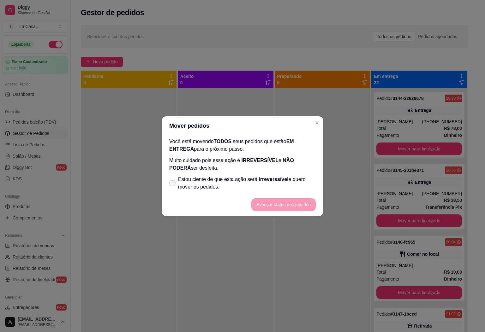
click at [172, 178] on label "Estou ciente de que esta ação será irreverssível e quero mover os pedidos." at bounding box center [242, 183] width 151 height 20
click at [172, 184] on input "Estou ciente de que esta ação será irreverssível e quero mover os pedidos." at bounding box center [171, 186] width 4 height 4
checkbox input "true"
click at [289, 202] on button "Avançar status dos pedidos" at bounding box center [283, 204] width 64 height 13
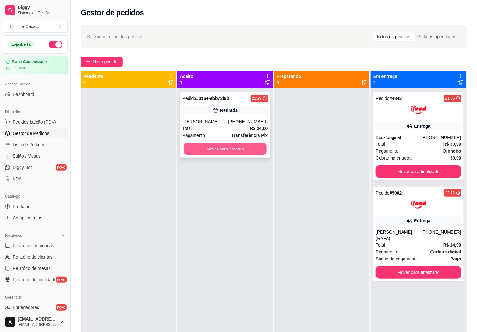
click at [214, 153] on button "Mover para preparo" at bounding box center [225, 149] width 83 height 12
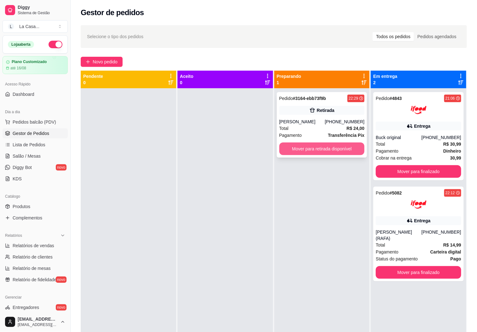
click at [327, 146] on button "Mover para retirada disponível" at bounding box center [321, 149] width 85 height 13
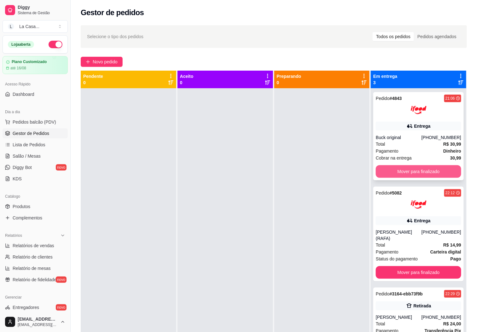
click at [416, 171] on button "Mover para finalizado" at bounding box center [418, 171] width 85 height 13
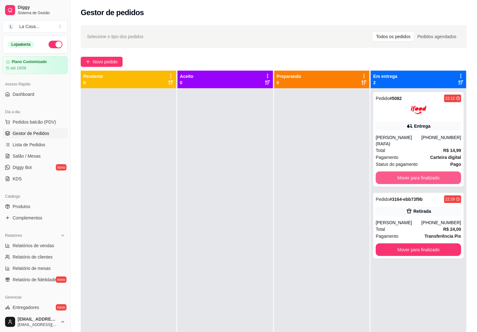
click at [416, 172] on button "Mover para finalizado" at bounding box center [418, 178] width 85 height 13
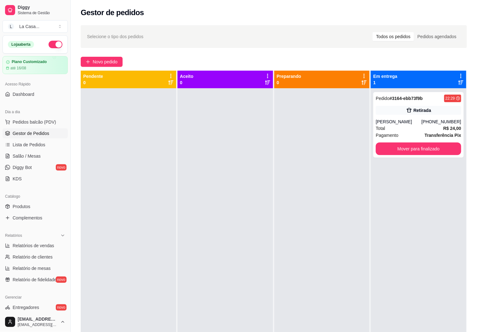
click at [416, 171] on div "Pedido # 3164-ebb73f9b 22:29 [PERSON_NAME] [PHONE_NUMBER] Total R$ 24,00 Pagame…" at bounding box center [419, 254] width 96 height 332
click at [417, 145] on button "Mover para finalizado" at bounding box center [418, 149] width 83 height 12
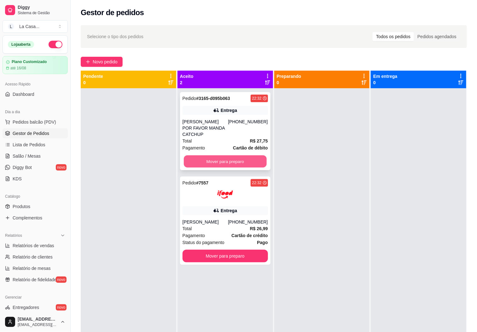
click at [220, 156] on button "Mover para preparo" at bounding box center [225, 162] width 83 height 12
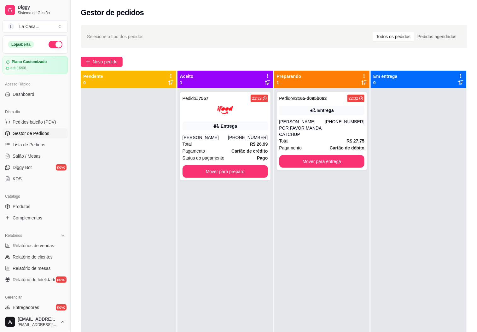
click at [220, 156] on span "Status do pagamento" at bounding box center [204, 158] width 42 height 7
click at [235, 173] on button "Mover para preparo" at bounding box center [225, 172] width 83 height 12
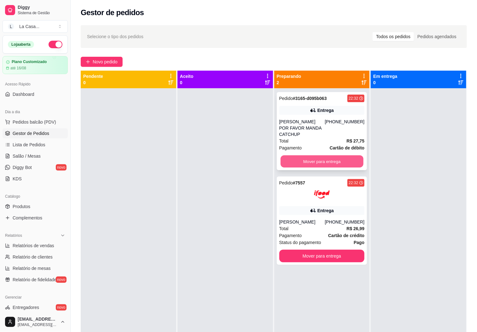
click at [317, 156] on button "Mover para entrega" at bounding box center [322, 162] width 83 height 12
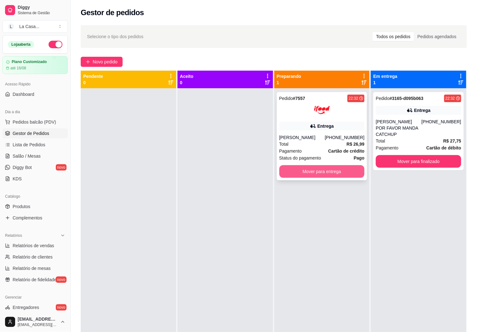
click at [325, 175] on button "Mover para entrega" at bounding box center [321, 171] width 85 height 13
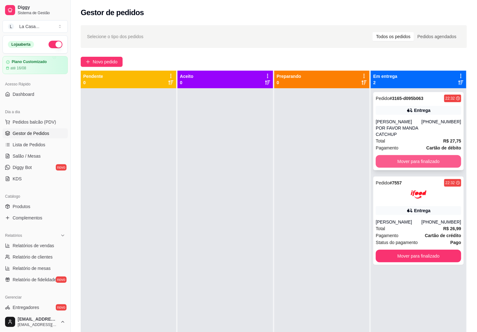
click at [426, 161] on button "Mover para finalizado" at bounding box center [418, 161] width 85 height 13
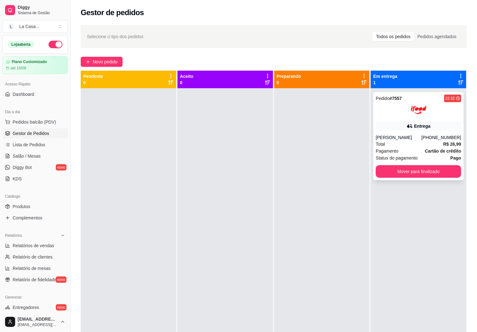
click at [423, 171] on button "Mover para finalizado" at bounding box center [418, 171] width 85 height 13
click at [443, 172] on button "Mover para finalizado" at bounding box center [418, 171] width 85 height 13
click at [422, 178] on div "Pedido # 2614 22:37 Entrega [PERSON_NAME] [PHONE_NUMBER] Total R$ 14,99 Pagamen…" at bounding box center [418, 136] width 91 height 88
click at [428, 176] on button "Mover para finalizado" at bounding box center [418, 171] width 85 height 13
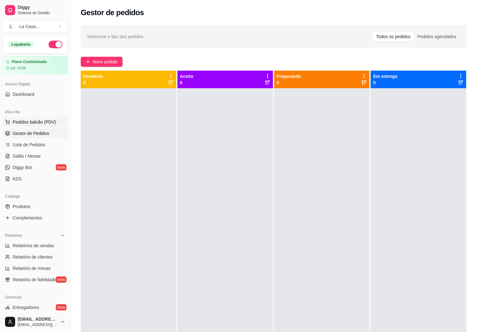
click at [38, 121] on span "Pedidos balcão (PDV)" at bounding box center [35, 122] width 44 height 6
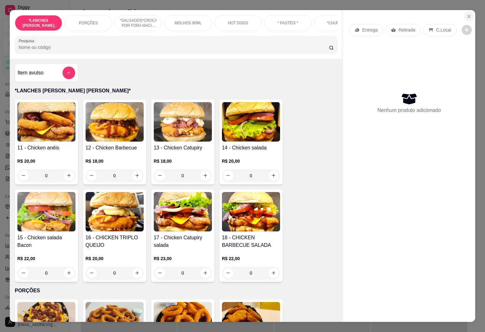
click at [463, 14] on button "Close" at bounding box center [468, 16] width 10 height 10
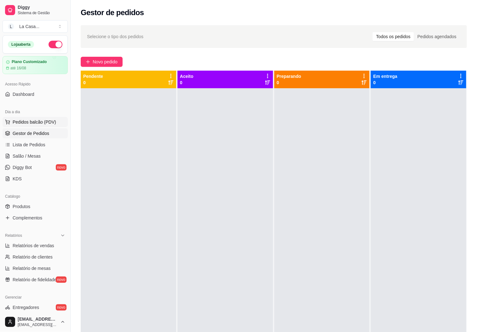
click at [49, 121] on span "Pedidos balcão (PDV)" at bounding box center [35, 122] width 44 height 6
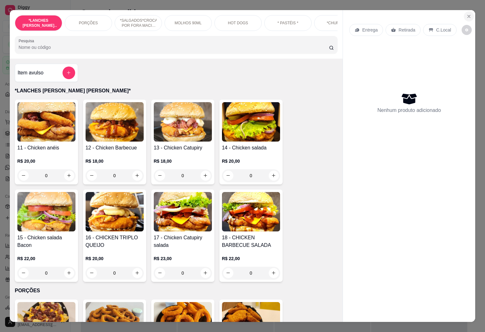
click at [466, 14] on icon "Close" at bounding box center [468, 16] width 5 height 5
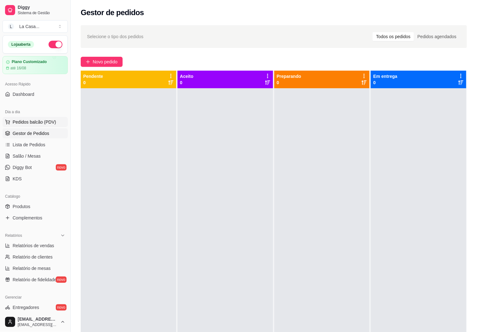
click at [15, 121] on span "Pedidos balcão (PDV)" at bounding box center [35, 122] width 44 height 6
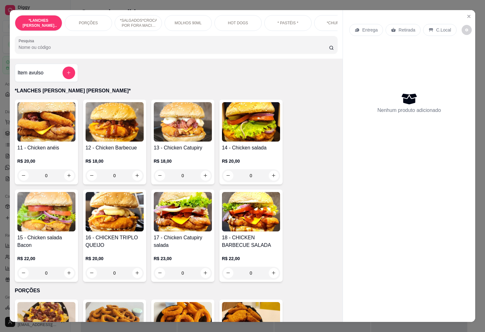
click at [323, 85] on div "Item avulso *LANCHES DE FRANGO [PERSON_NAME]* 11 - Chicken anéis R$ 20,00 0 12 …" at bounding box center [176, 191] width 333 height 264
click at [325, 85] on div "Item avulso *LANCHES DE FRANGO [PERSON_NAME]* 11 - Chicken anéis R$ 20,00 0 12 …" at bounding box center [176, 191] width 333 height 264
drag, startPoint x: 325, startPoint y: 85, endPoint x: 328, endPoint y: 86, distance: 3.9
click at [326, 86] on div "Item avulso *LANCHES DE FRANGO [PERSON_NAME]* 11 - Chicken anéis R$ 20,00 0 12 …" at bounding box center [176, 191] width 333 height 264
click at [329, 86] on div "Item avulso *LANCHES DE FRANGO [PERSON_NAME]* 11 - Chicken anéis R$ 20,00 0 12 …" at bounding box center [176, 191] width 333 height 264
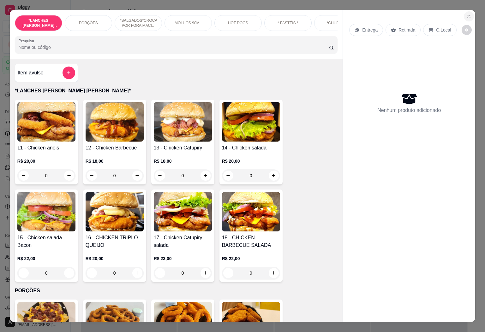
click at [466, 14] on icon "Close" at bounding box center [468, 16] width 5 height 5
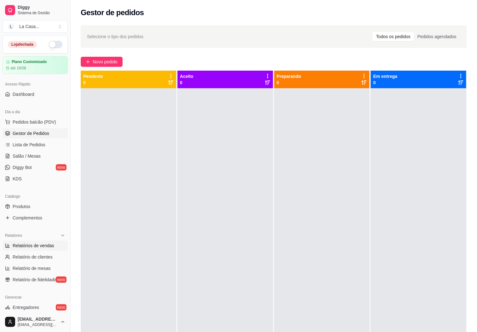
click at [30, 244] on span "Relatórios de vendas" at bounding box center [34, 246] width 42 height 6
select select "ALL"
select select "0"
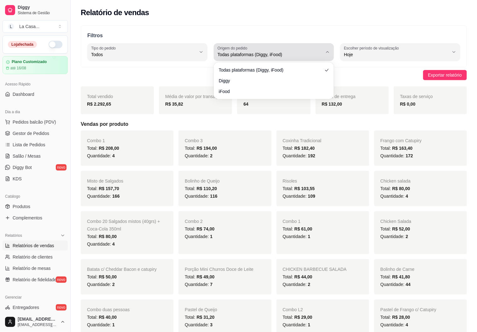
click at [315, 56] on span "Todas plataformas (Diggy, iFood)" at bounding box center [270, 54] width 105 height 6
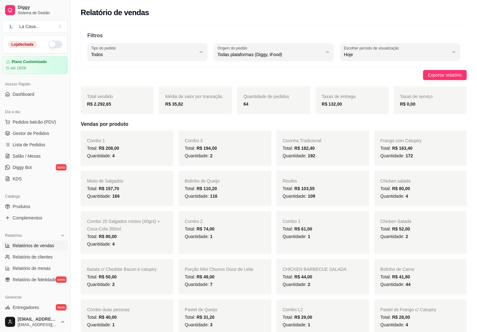
click at [238, 85] on li "Diggy" at bounding box center [274, 80] width 110 height 10
type input "DIGGY"
select select "DIGGY"
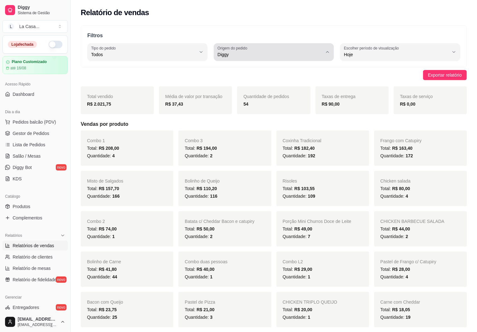
click at [294, 53] on span "Diggy" at bounding box center [270, 54] width 105 height 6
click at [228, 91] on span "iFood" at bounding box center [271, 90] width 100 height 6
type input "IFOOD"
select select "IFOOD"
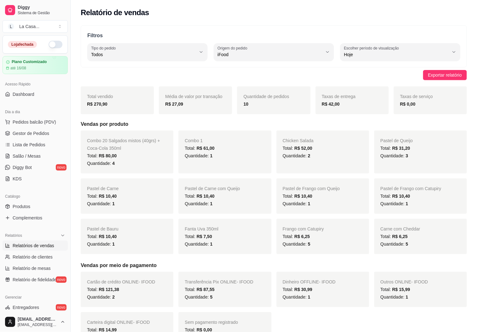
click at [181, 16] on div "Relatório de vendas" at bounding box center [274, 13] width 386 height 10
